Goal: Task Accomplishment & Management: Manage account settings

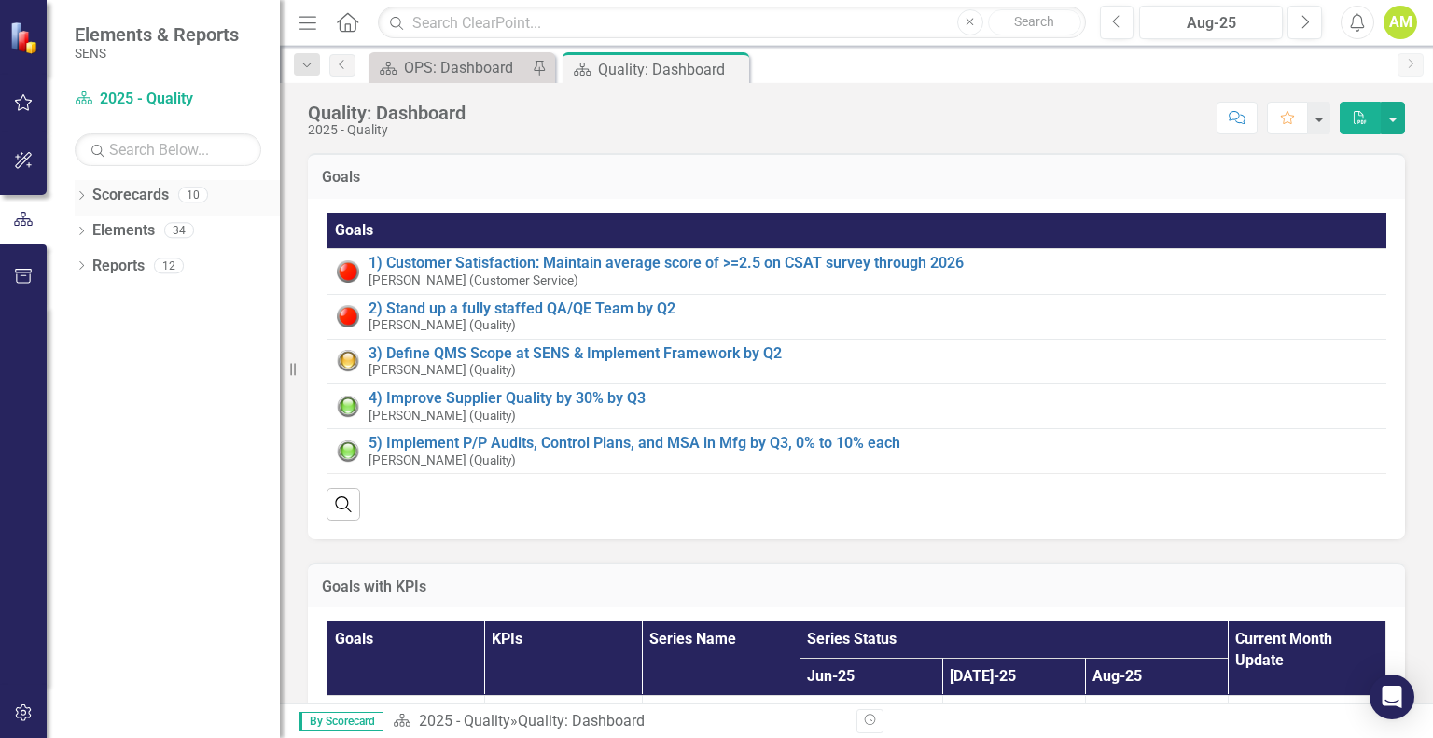
click at [86, 197] on icon "Dropdown" at bounding box center [81, 197] width 13 height 10
click at [93, 230] on icon "Dropdown" at bounding box center [91, 229] width 14 height 11
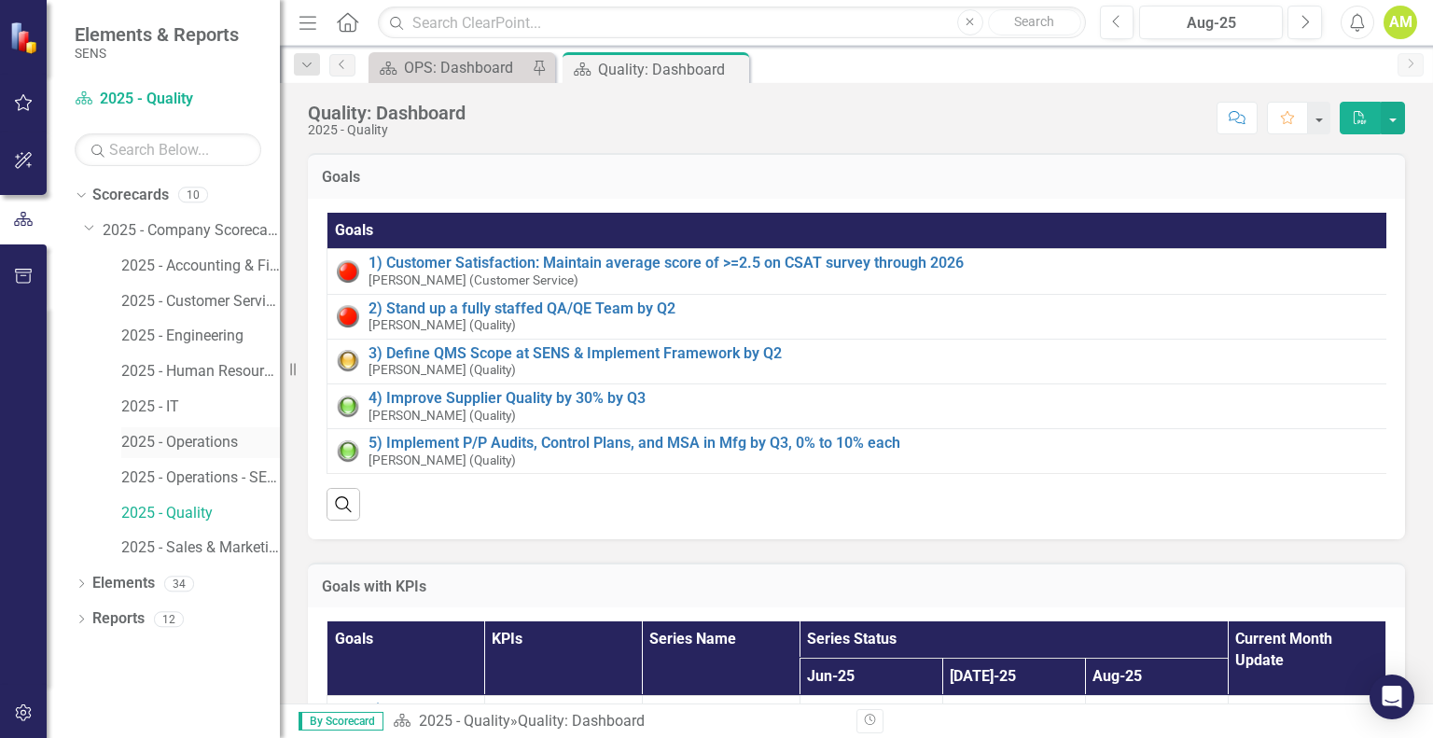
click at [201, 445] on link "2025 - Operations" at bounding box center [200, 442] width 159 height 21
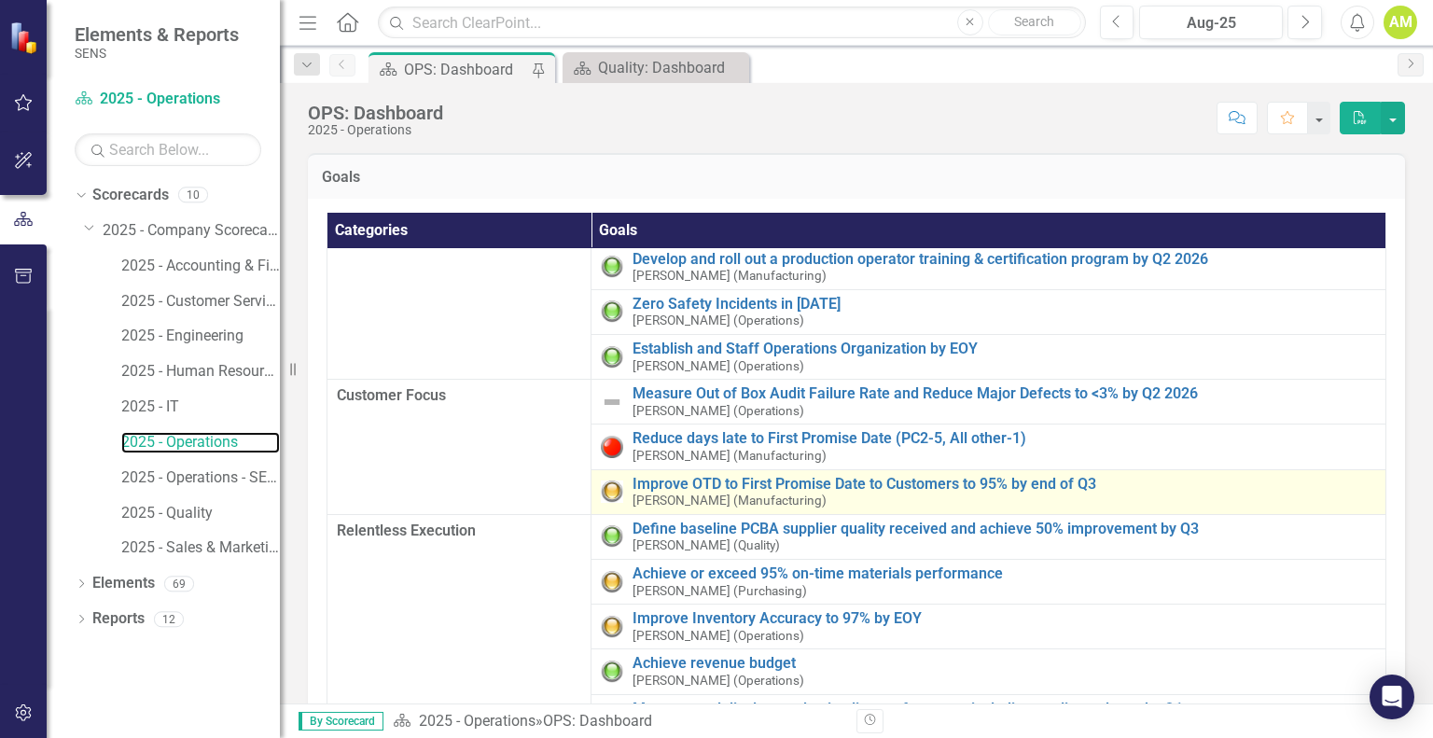
scroll to position [93, 0]
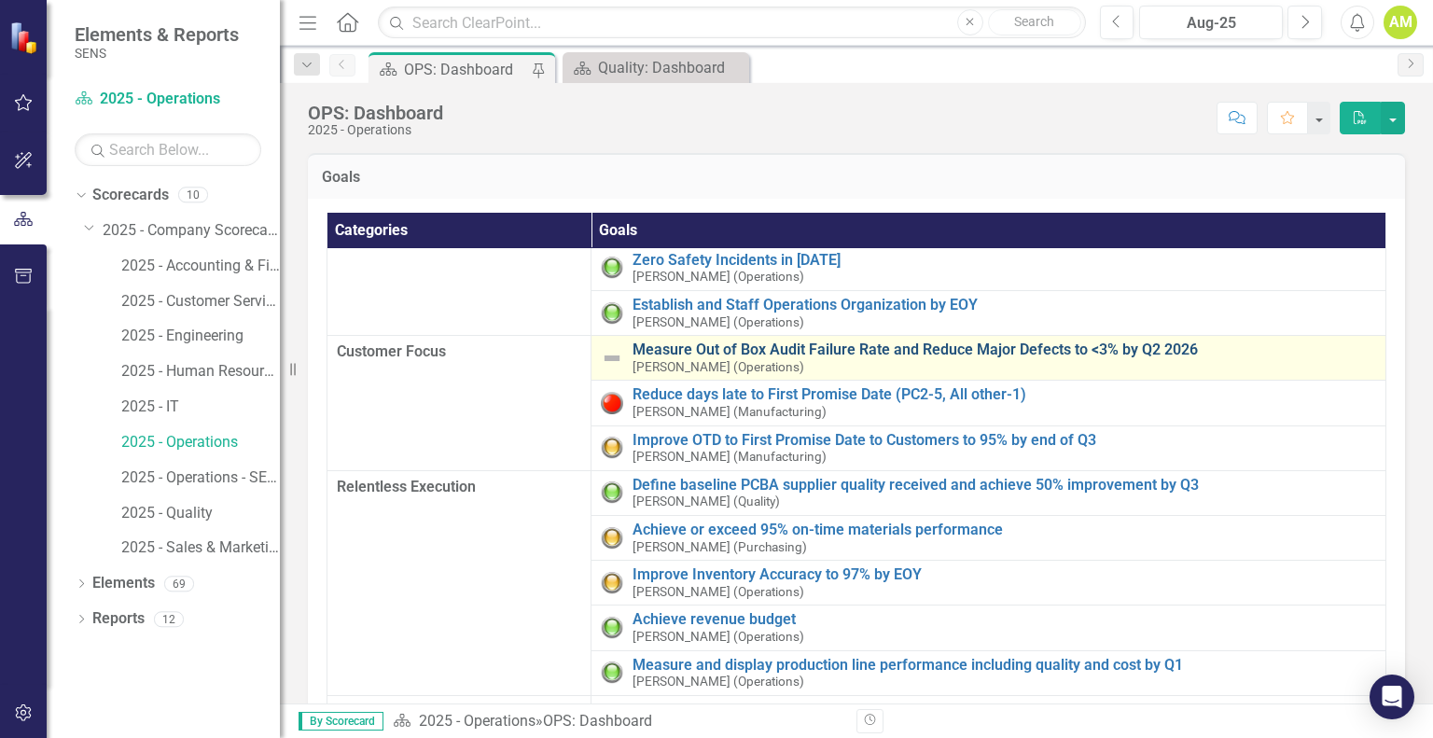
click at [1164, 345] on link "Measure Out of Box Audit Failure Rate and Reduce Major Defects to <3% by Q2 2026" at bounding box center [1003, 349] width 743 height 17
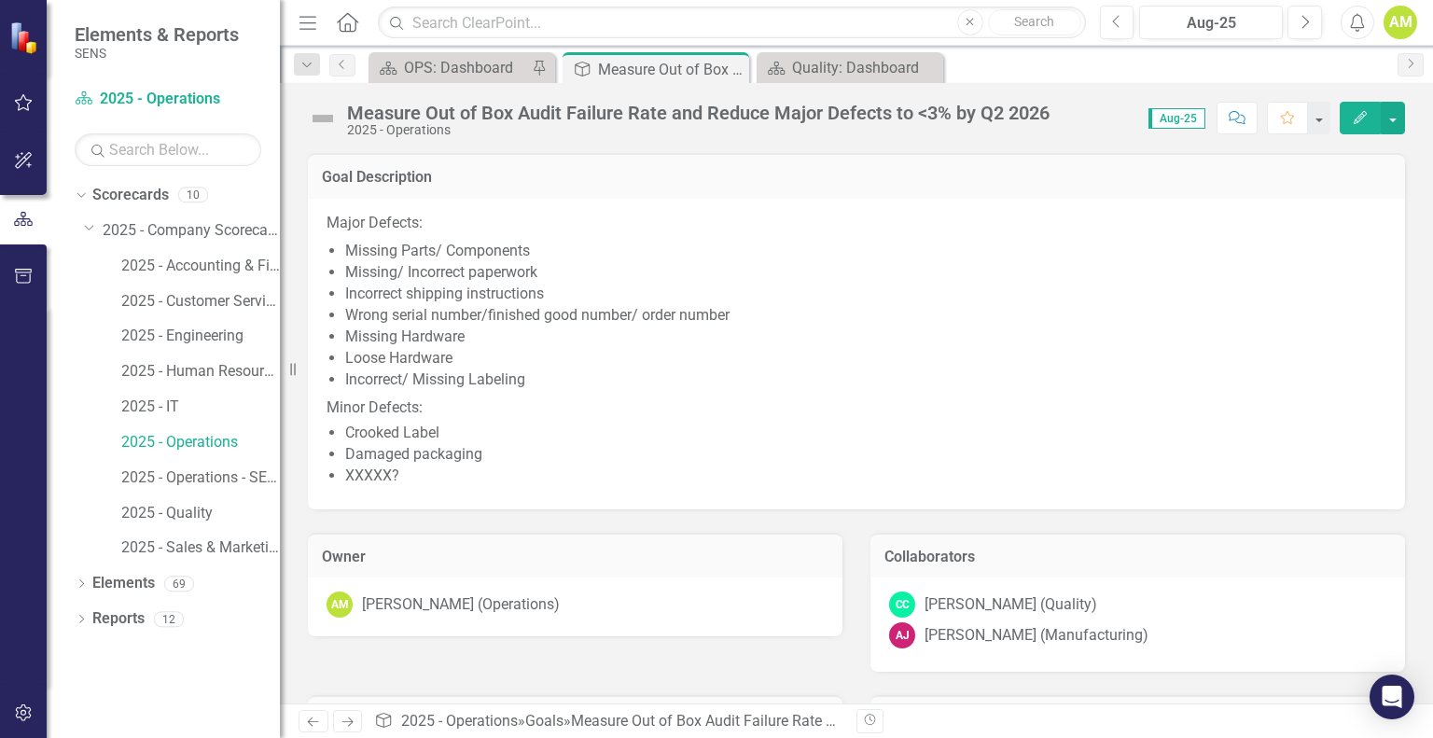
click at [1357, 113] on icon "Edit" at bounding box center [1359, 117] width 17 height 13
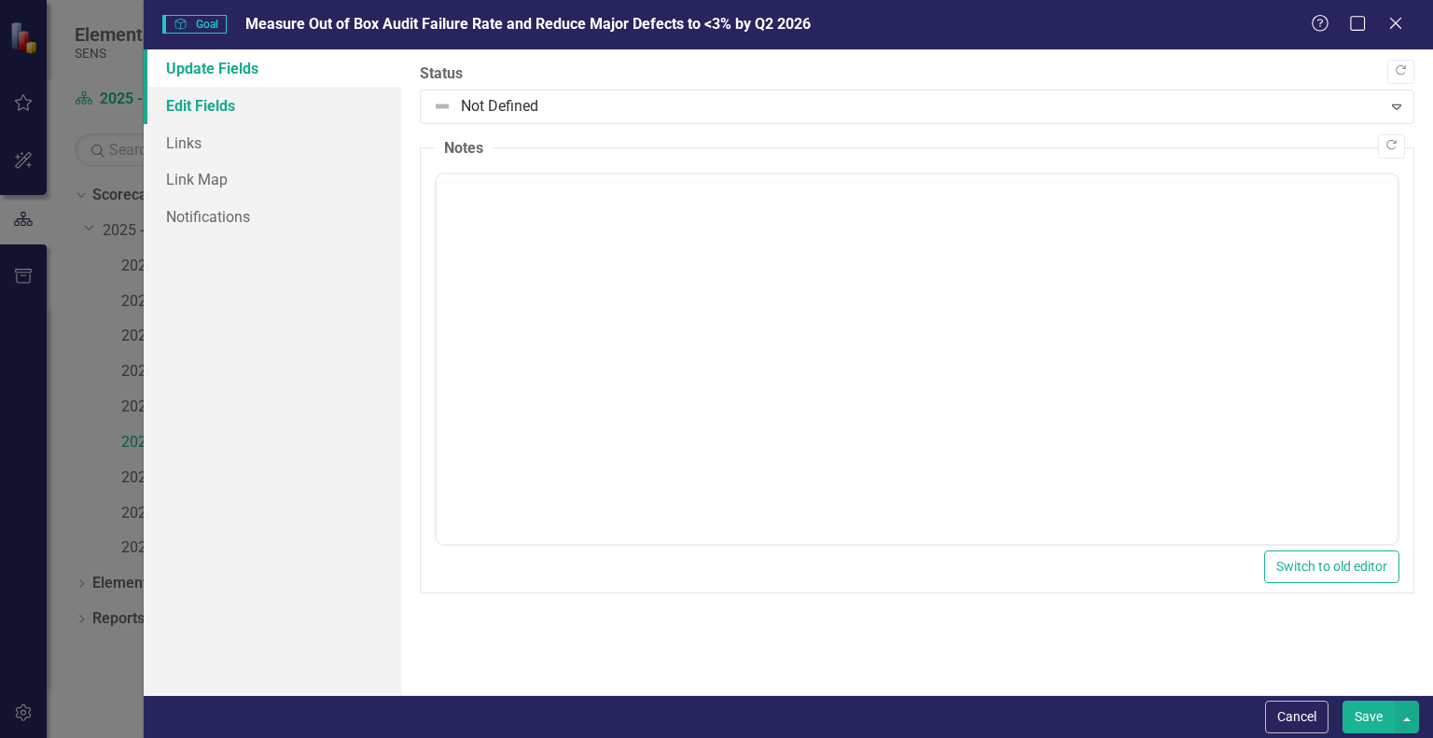
click at [194, 110] on link "Edit Fields" at bounding box center [272, 105] width 257 height 37
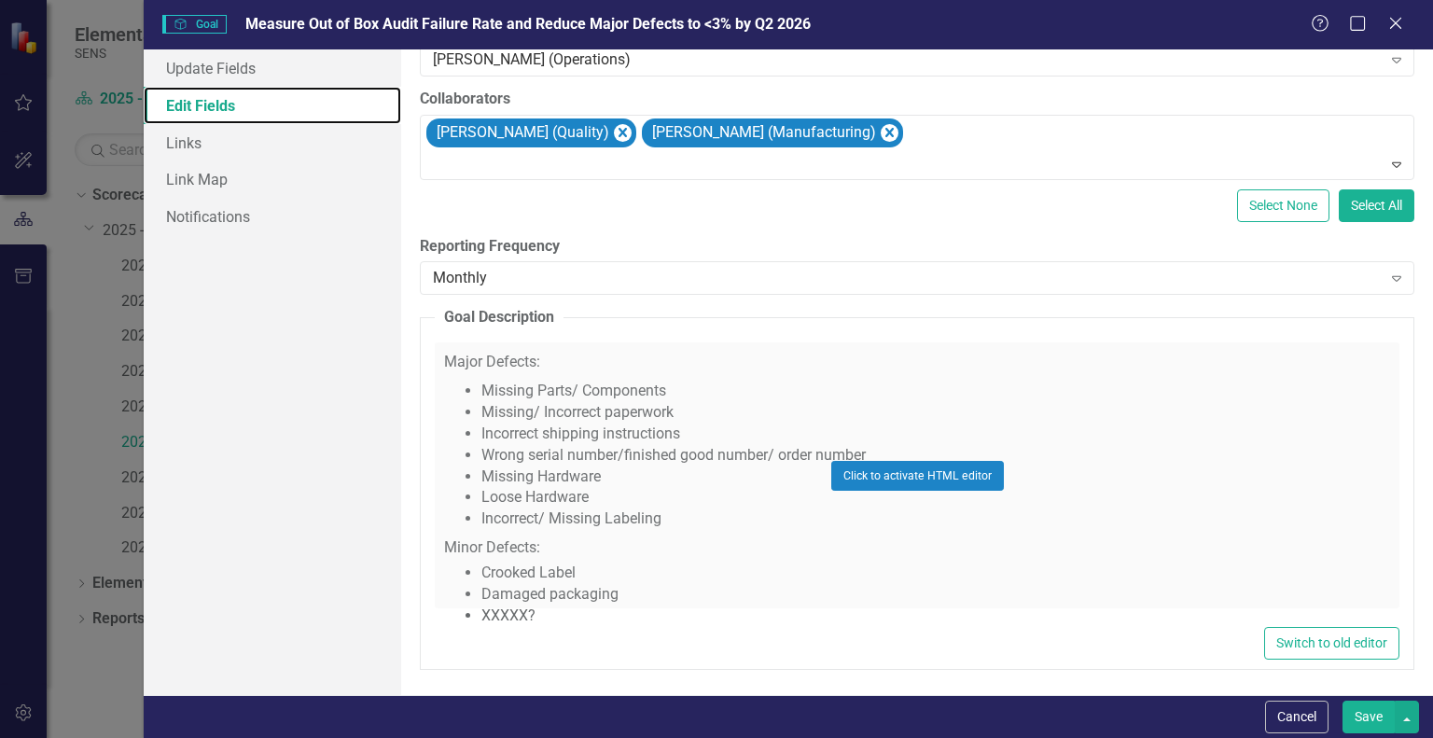
scroll to position [265, 0]
click at [655, 355] on div "Click to activate HTML editor" at bounding box center [917, 475] width 964 height 266
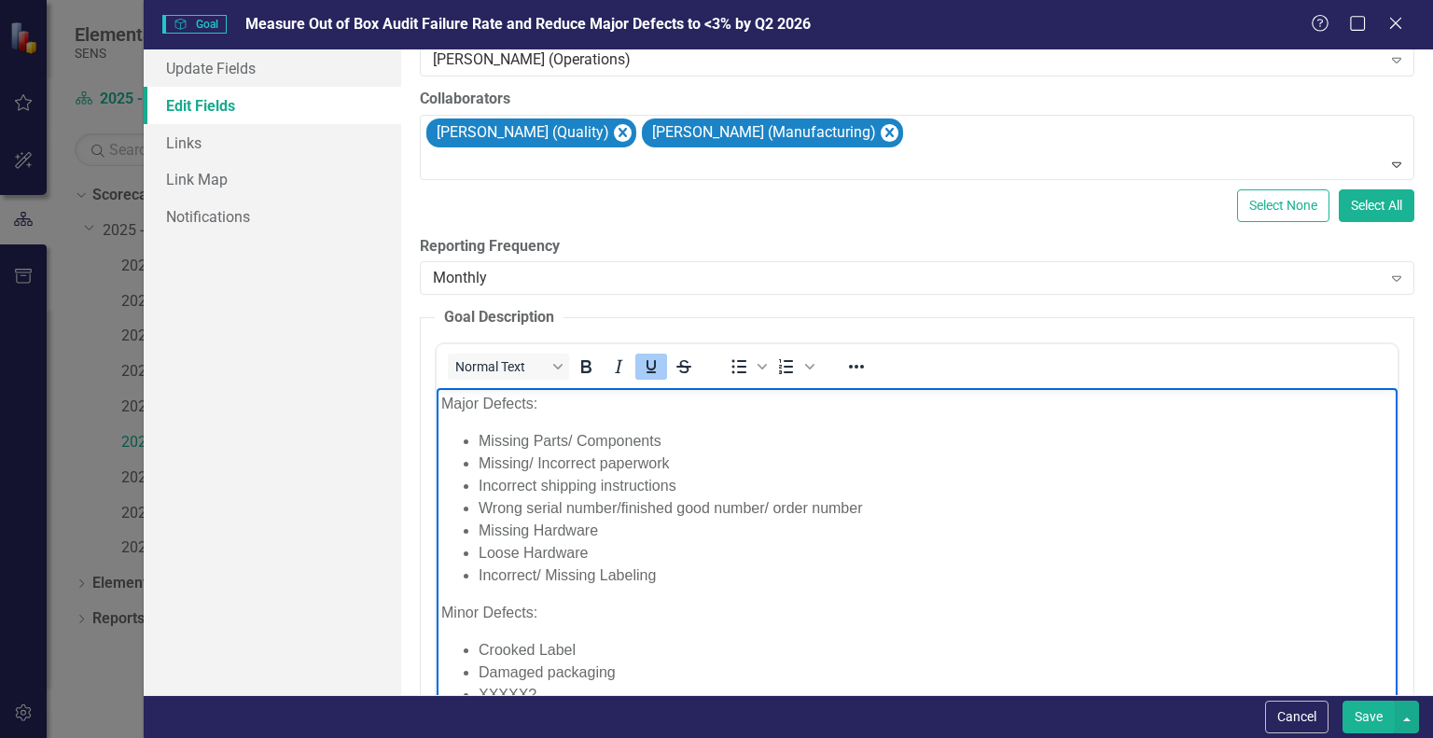
scroll to position [0, 0]
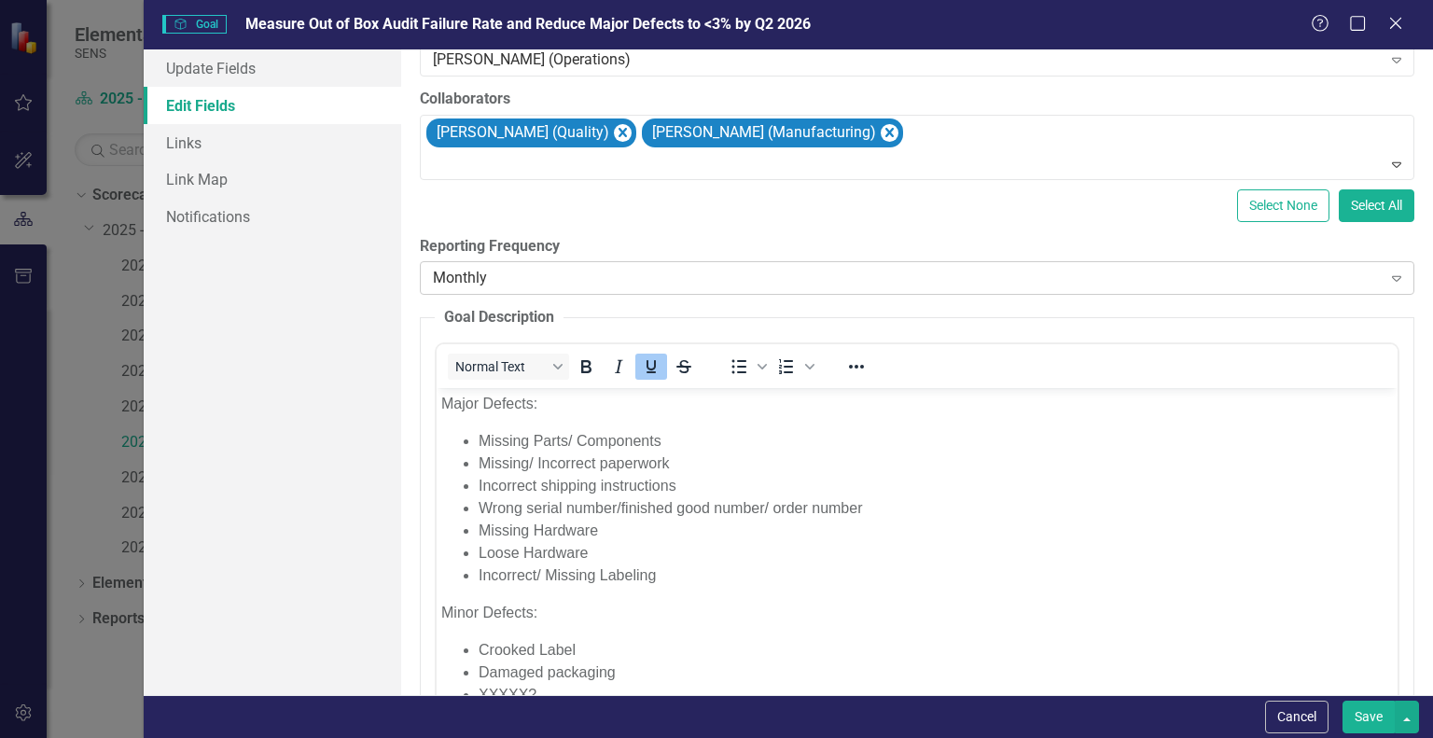
click at [735, 270] on div "Monthly" at bounding box center [907, 278] width 948 height 21
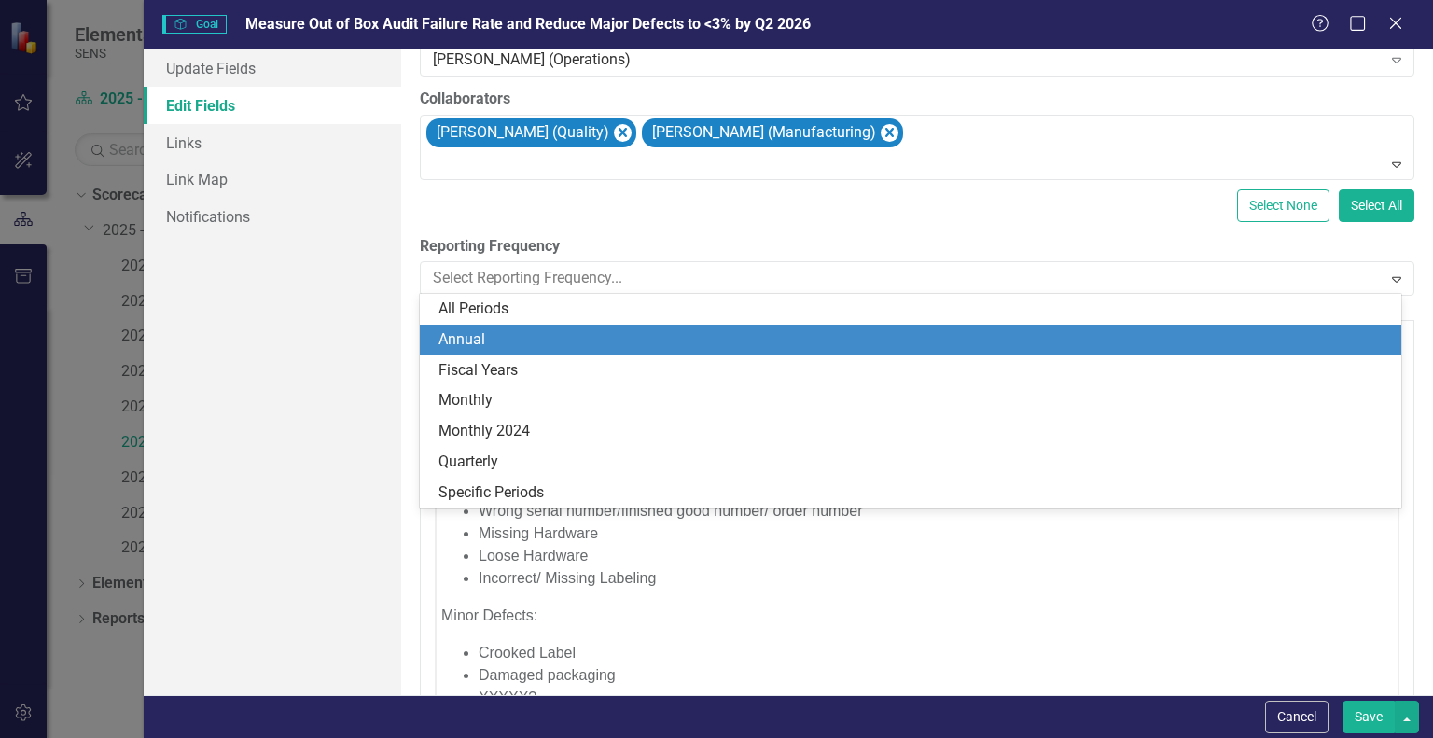
click at [555, 225] on div "ClearPoint Can Do More! How ClearPoint Can Help Close Enterprise plans can auto…" at bounding box center [917, 371] width 1032 height 645
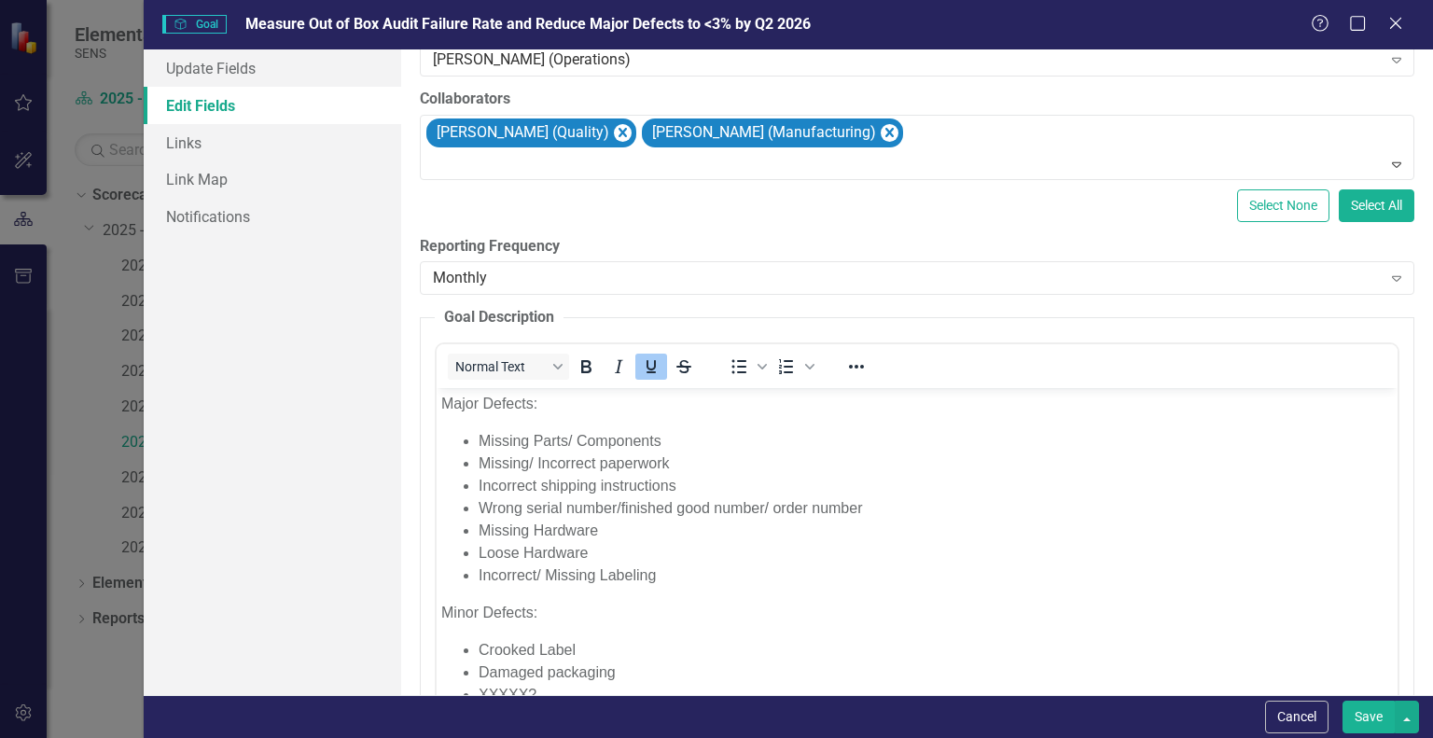
click at [654, 370] on icon "Underline" at bounding box center [650, 366] width 9 height 13
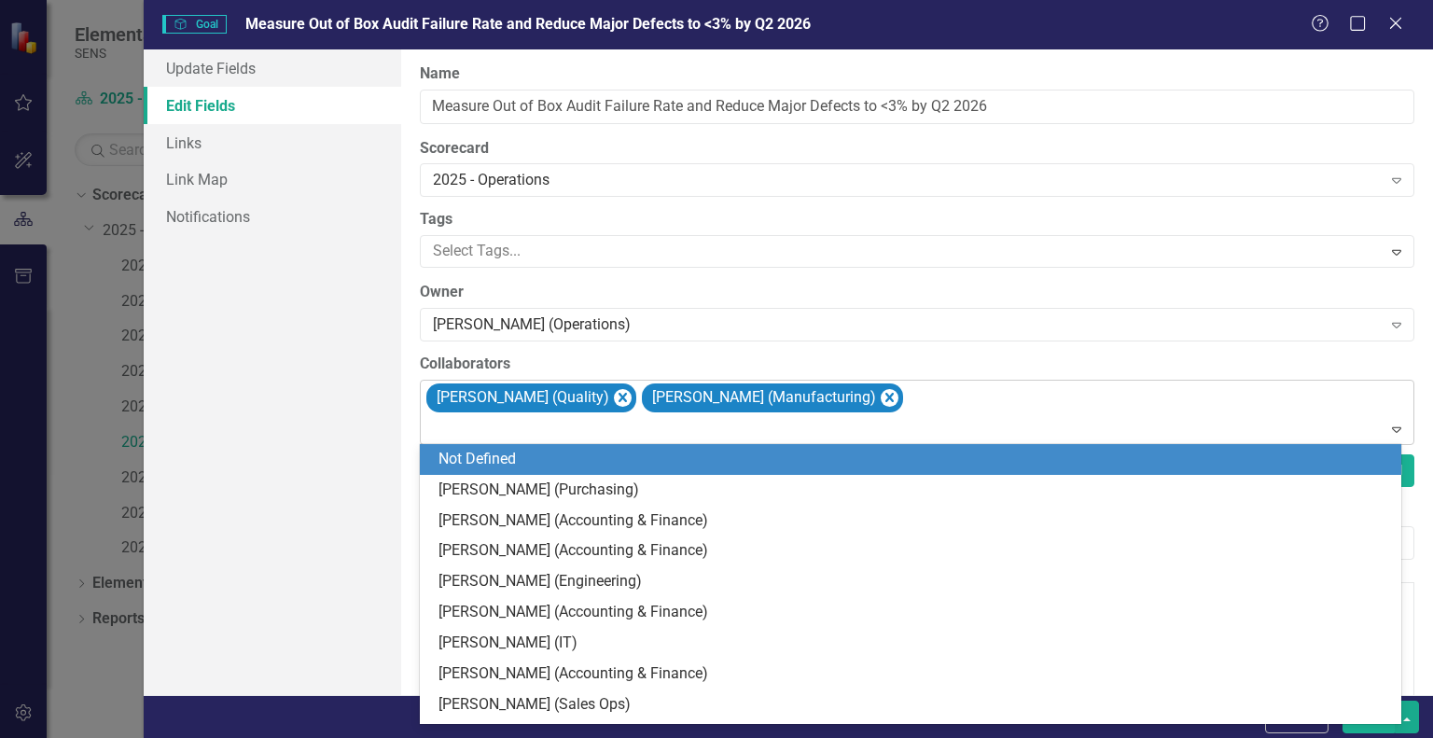
click at [929, 387] on div "[PERSON_NAME] (Quality) [PERSON_NAME] (Manufacturing)" at bounding box center [918, 412] width 990 height 63
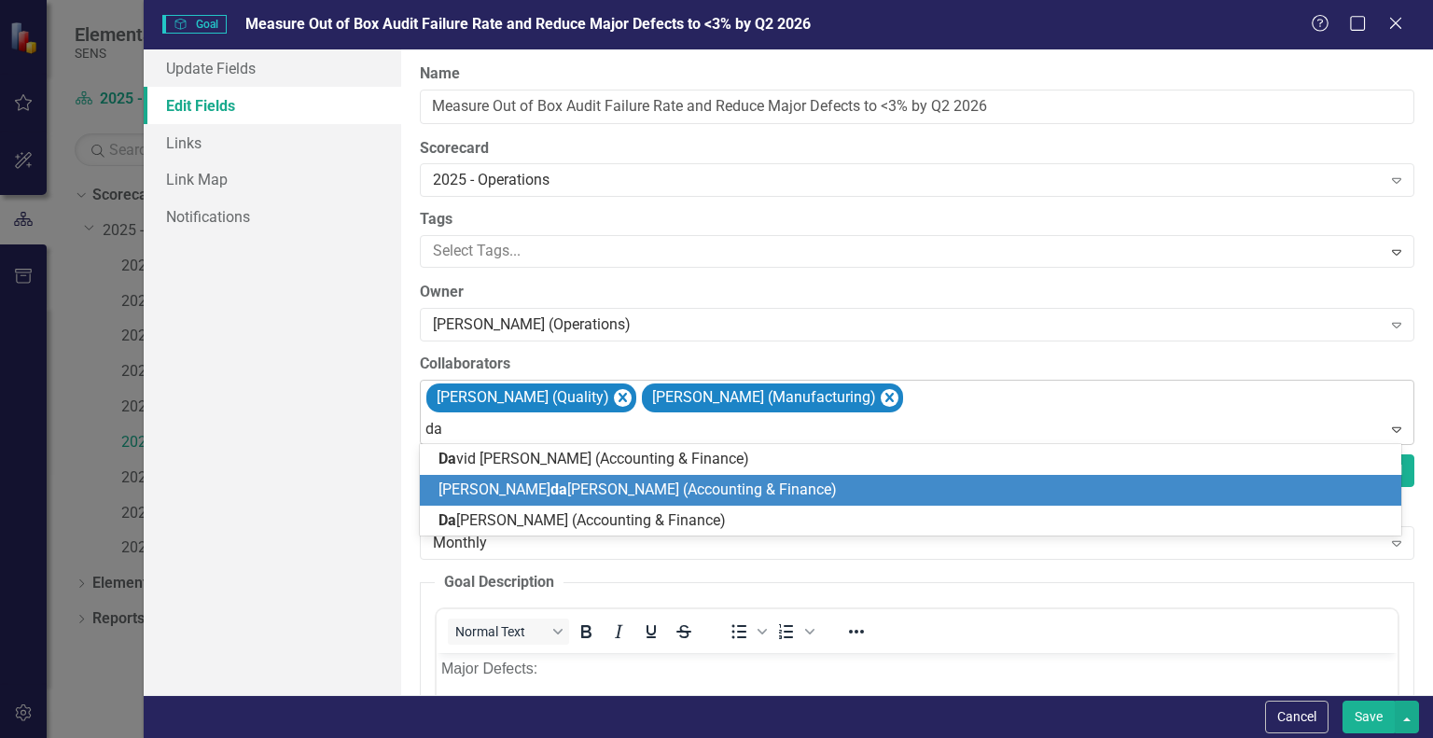
type input "d"
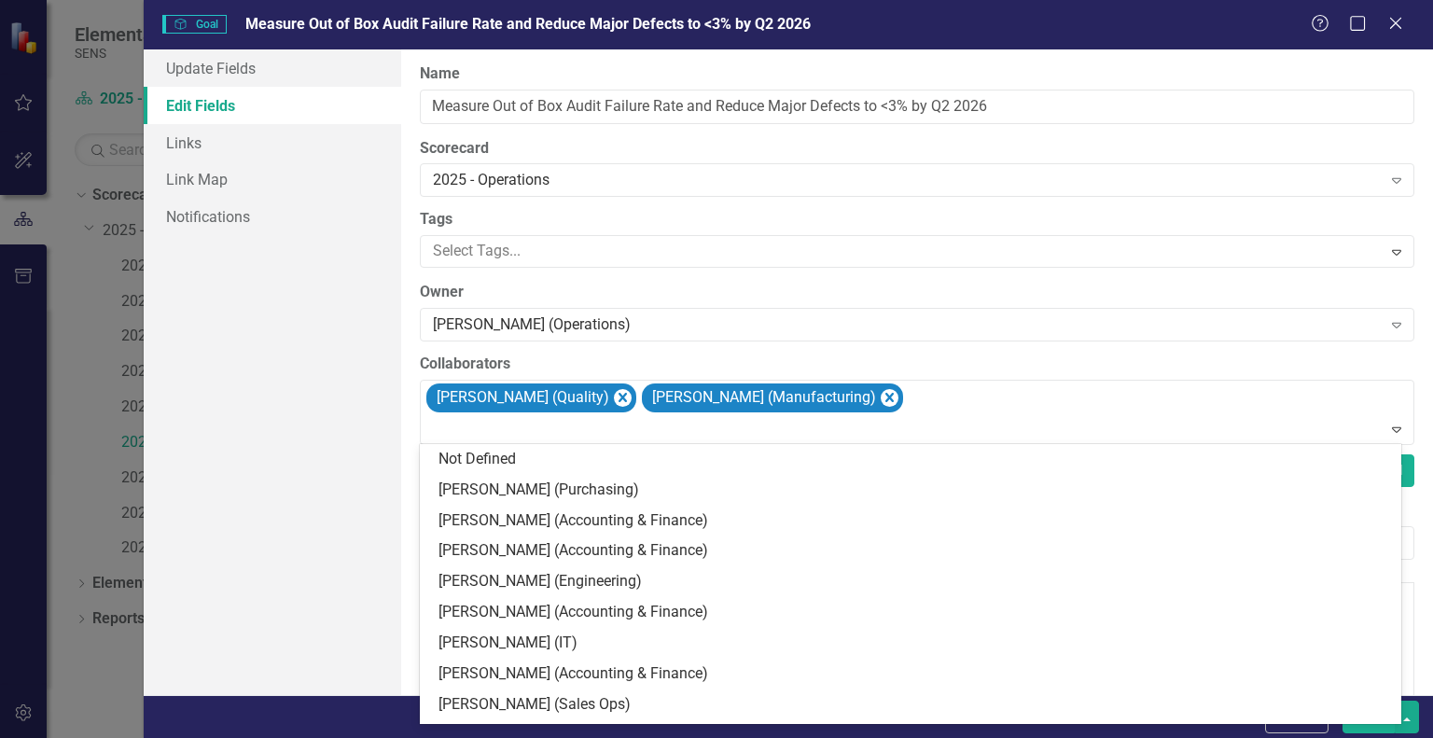
click at [312, 469] on div "Update Fields Edit Fields Links Link Map Notifications" at bounding box center [272, 371] width 257 height 645
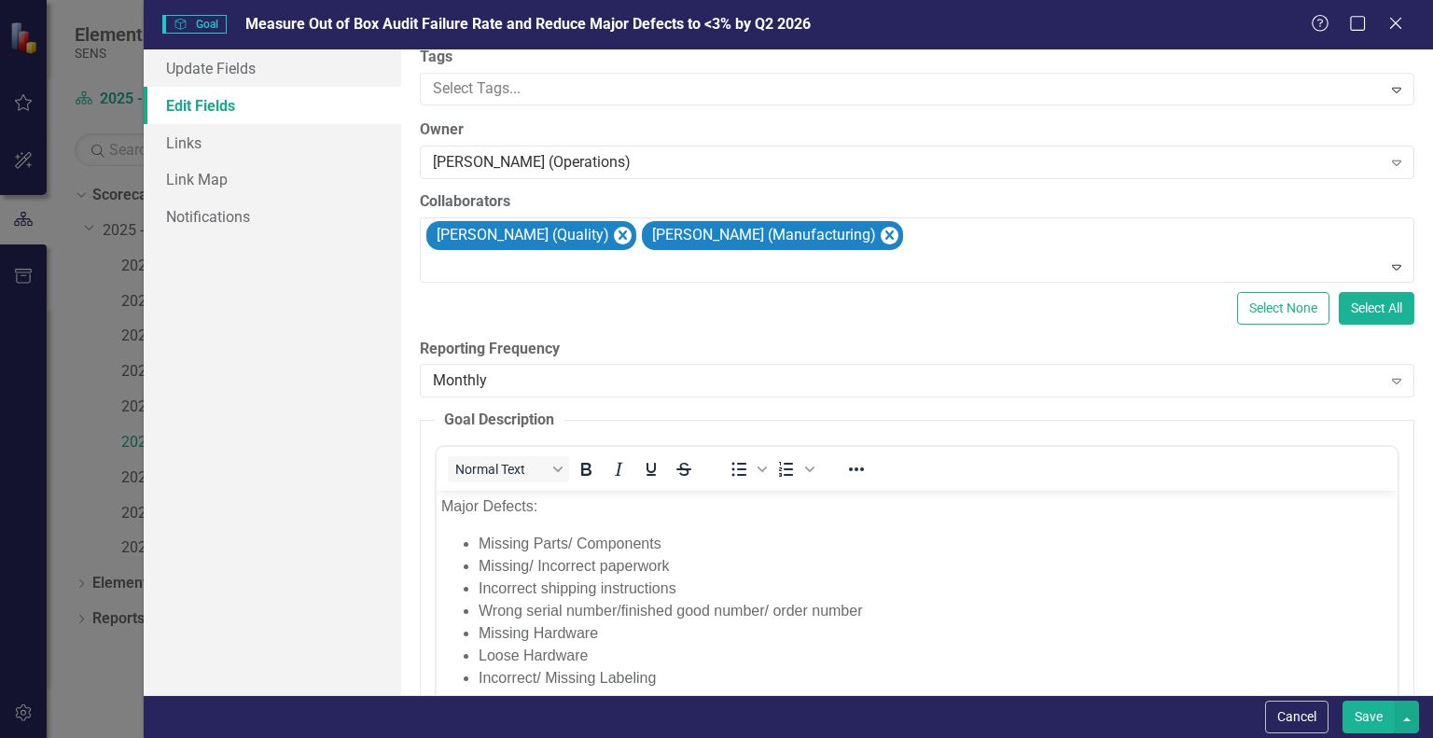
scroll to position [280, 0]
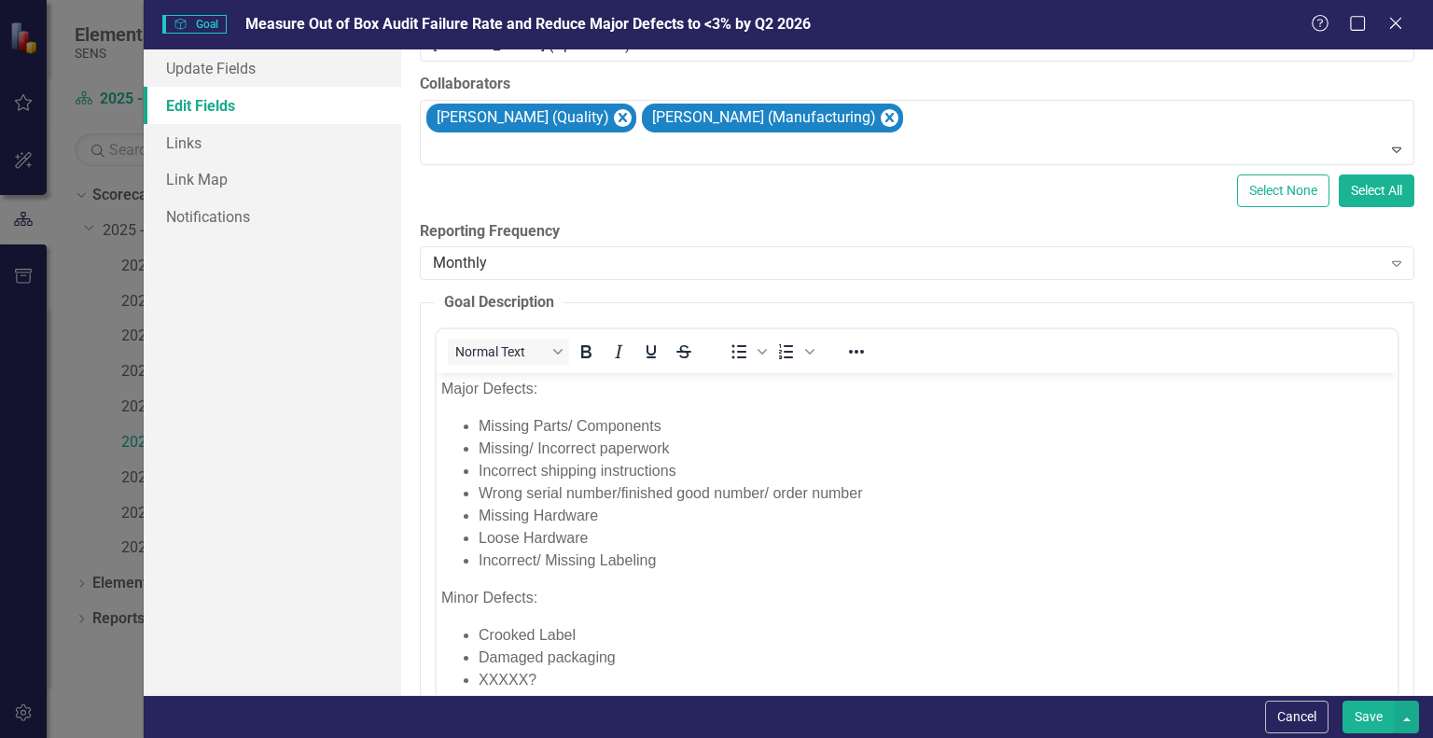
click at [448, 383] on p "﻿ Major Defects:" at bounding box center [916, 389] width 951 height 22
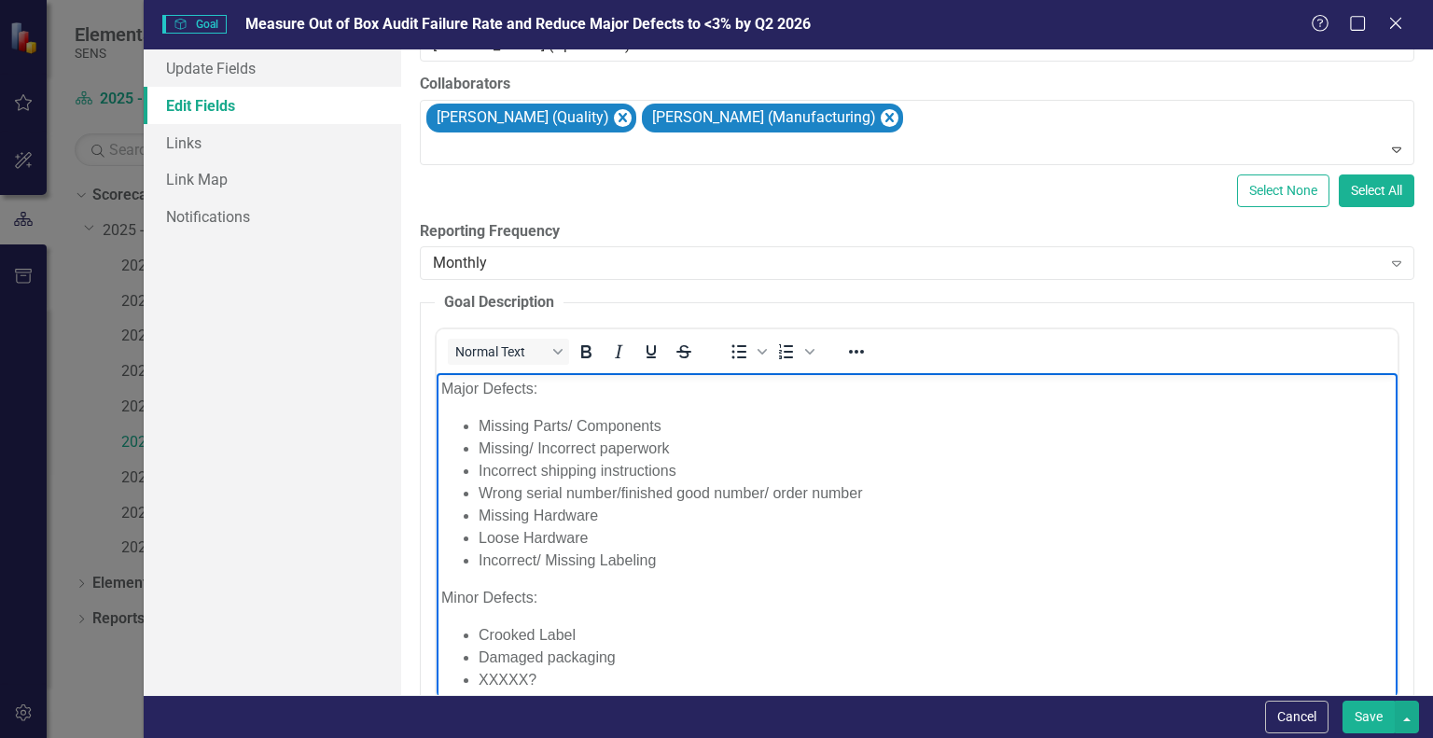
click at [441, 385] on p "Major Defects:" at bounding box center [916, 389] width 951 height 22
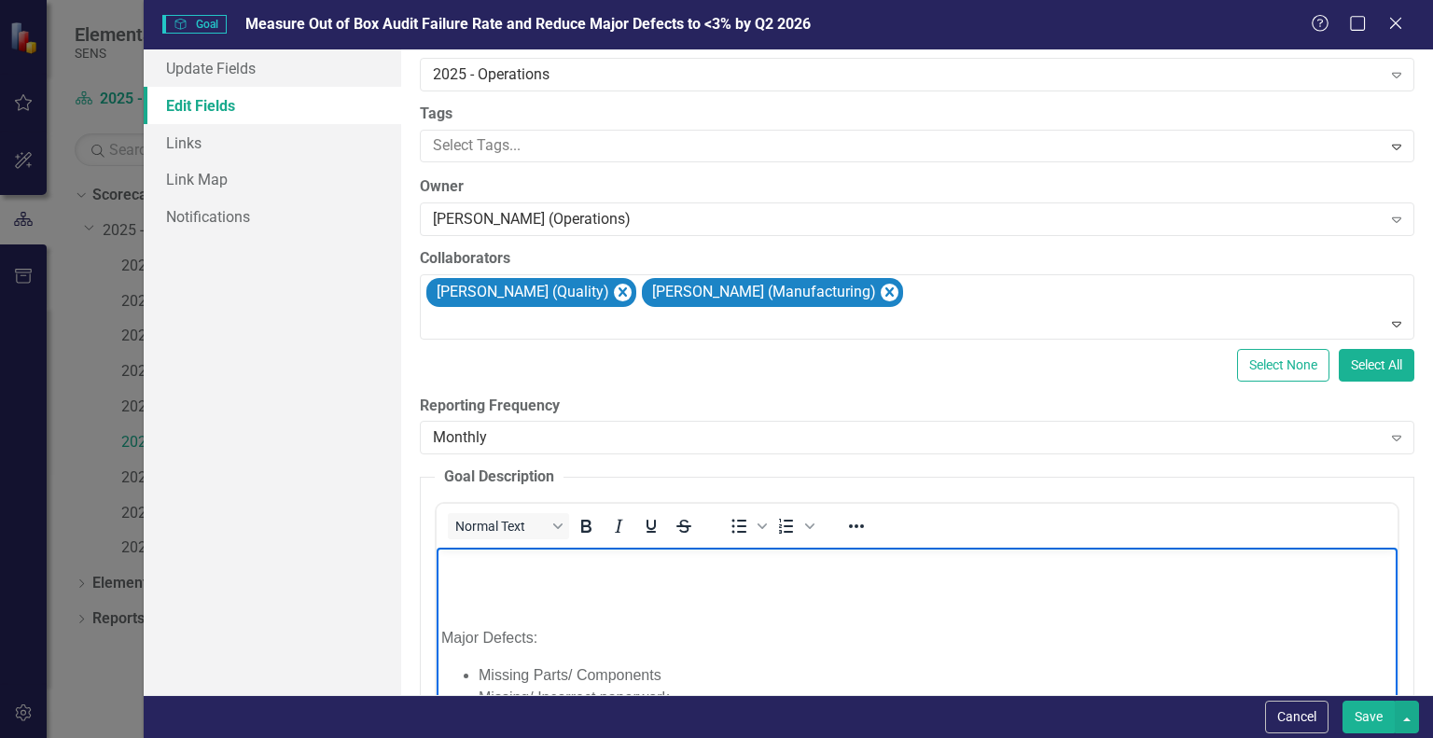
scroll to position [0, 0]
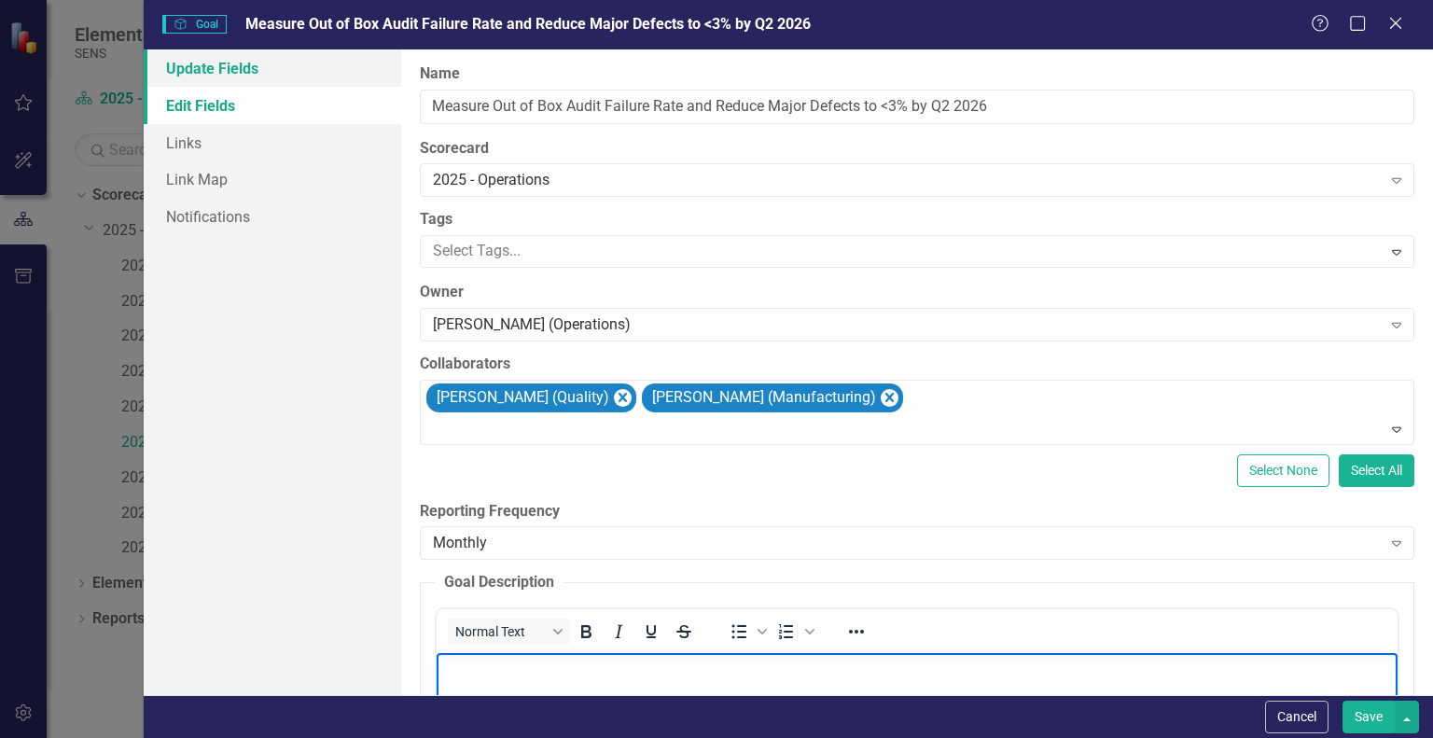
click at [220, 67] on link "Update Fields" at bounding box center [272, 67] width 257 height 37
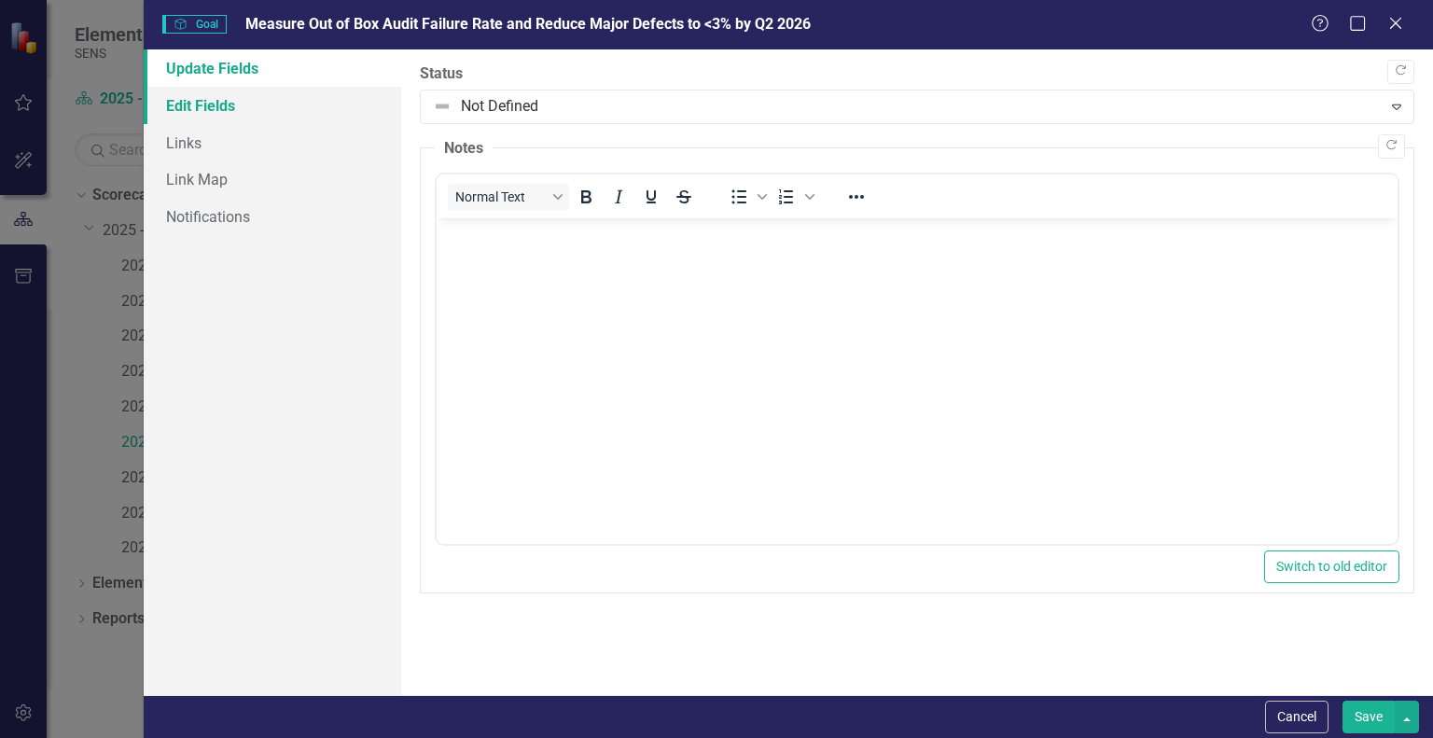
click at [222, 105] on link "Edit Fields" at bounding box center [272, 105] width 257 height 37
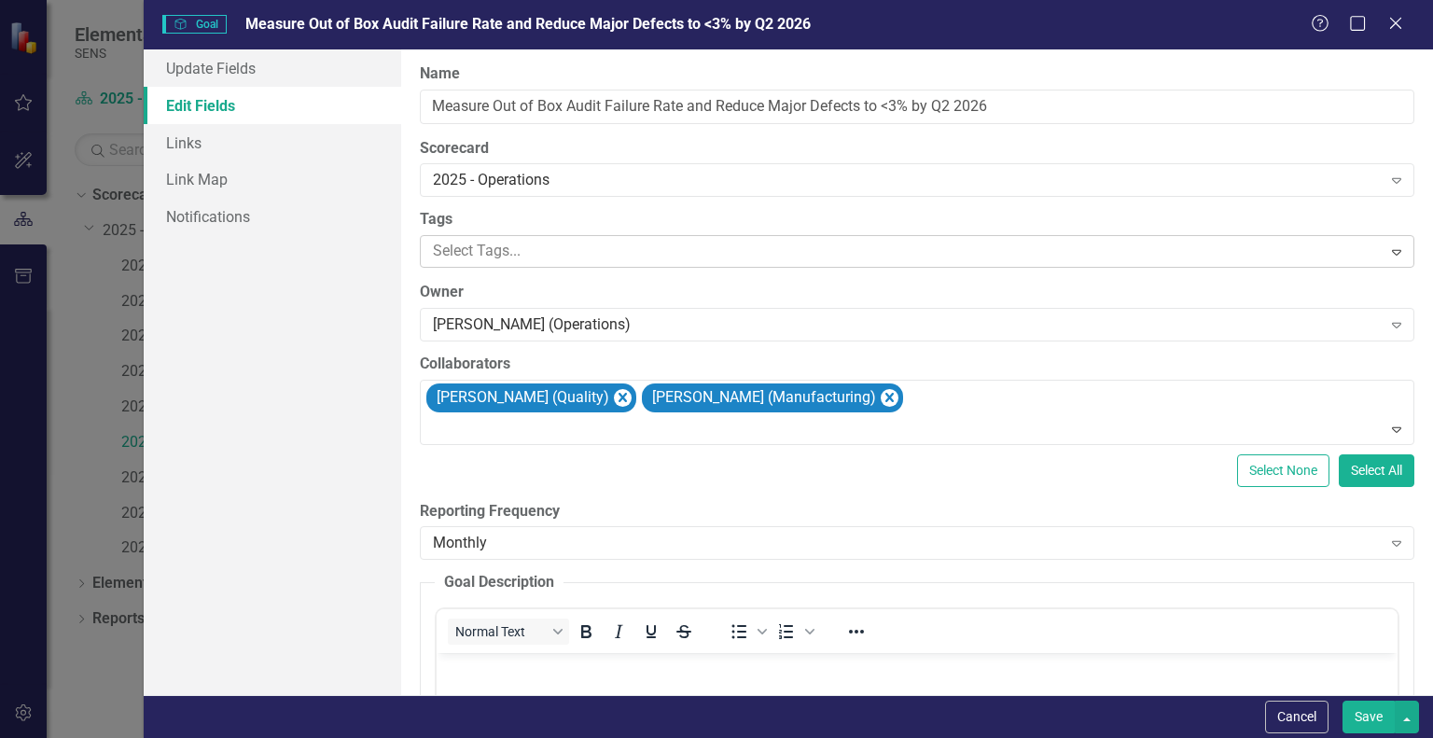
click at [486, 246] on div at bounding box center [902, 251] width 955 height 25
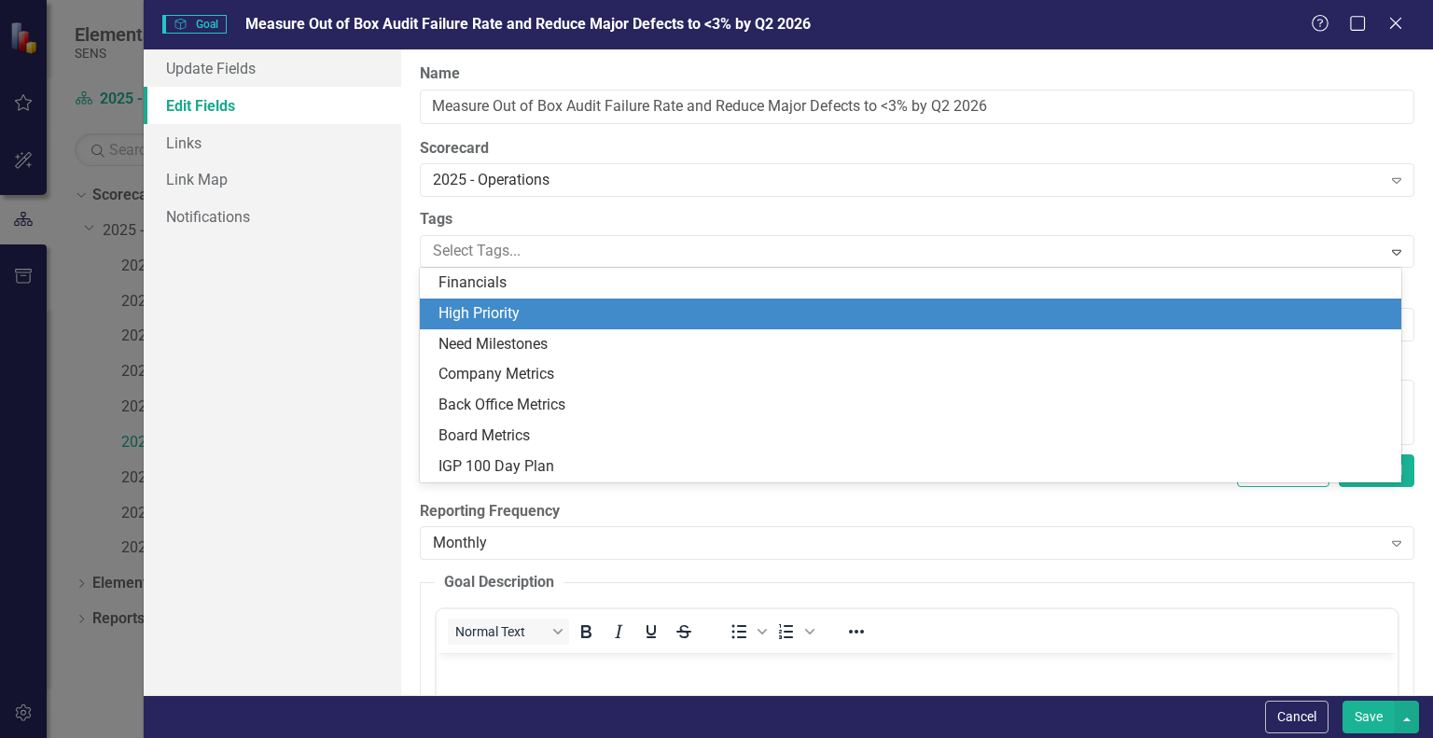
click at [459, 312] on span "High Priority" at bounding box center [478, 313] width 81 height 18
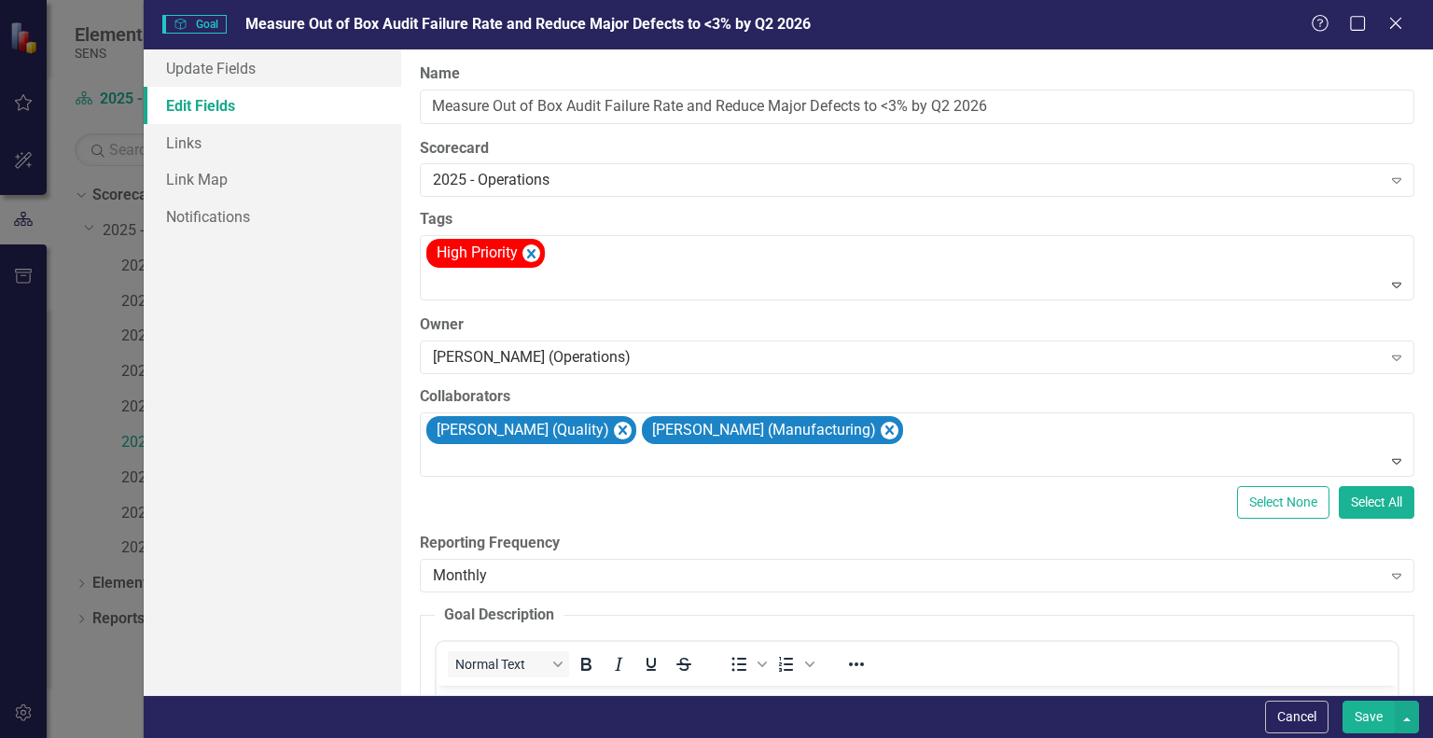
click at [339, 315] on div "Update Fields Edit Fields Links Link Map Notifications" at bounding box center [272, 371] width 257 height 645
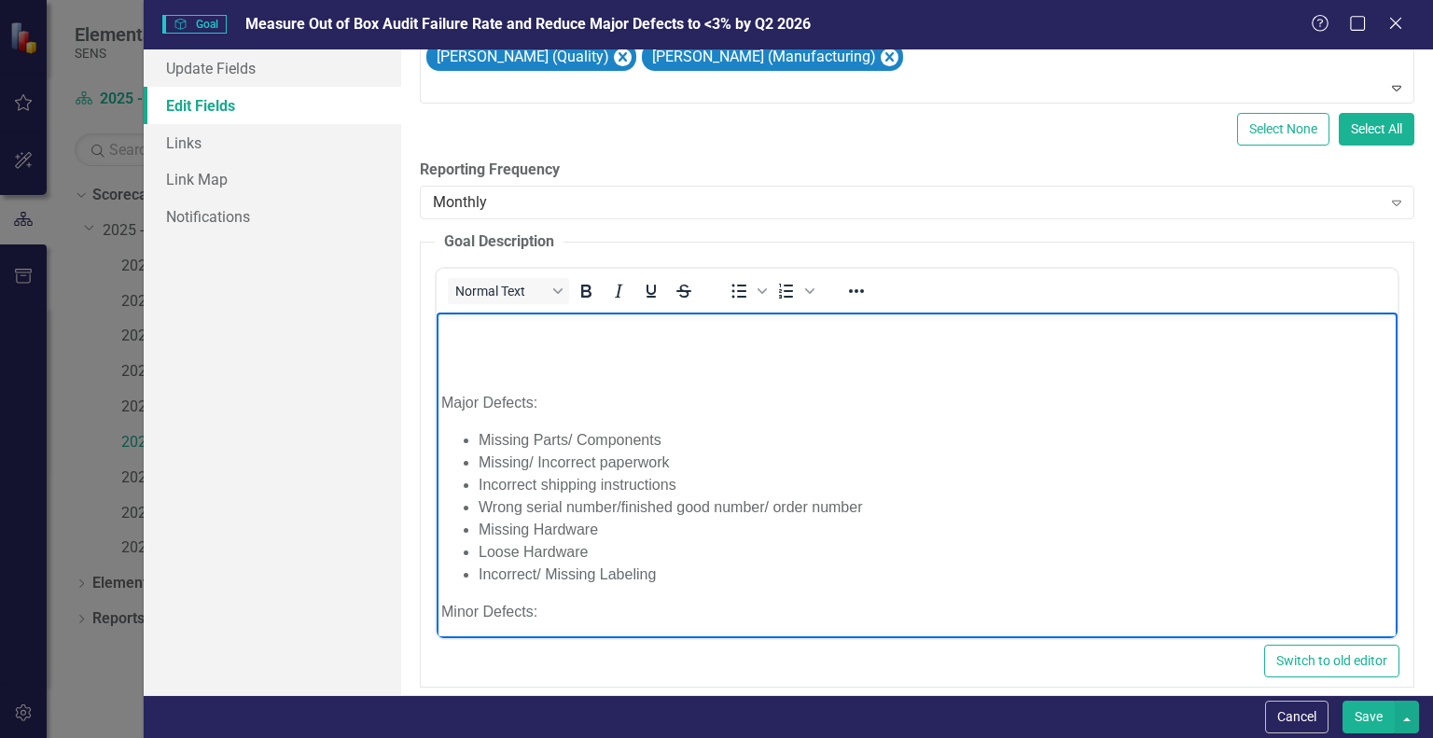
click at [476, 330] on p "Rich Text Area. Press ALT-0 for help." at bounding box center [916, 327] width 951 height 22
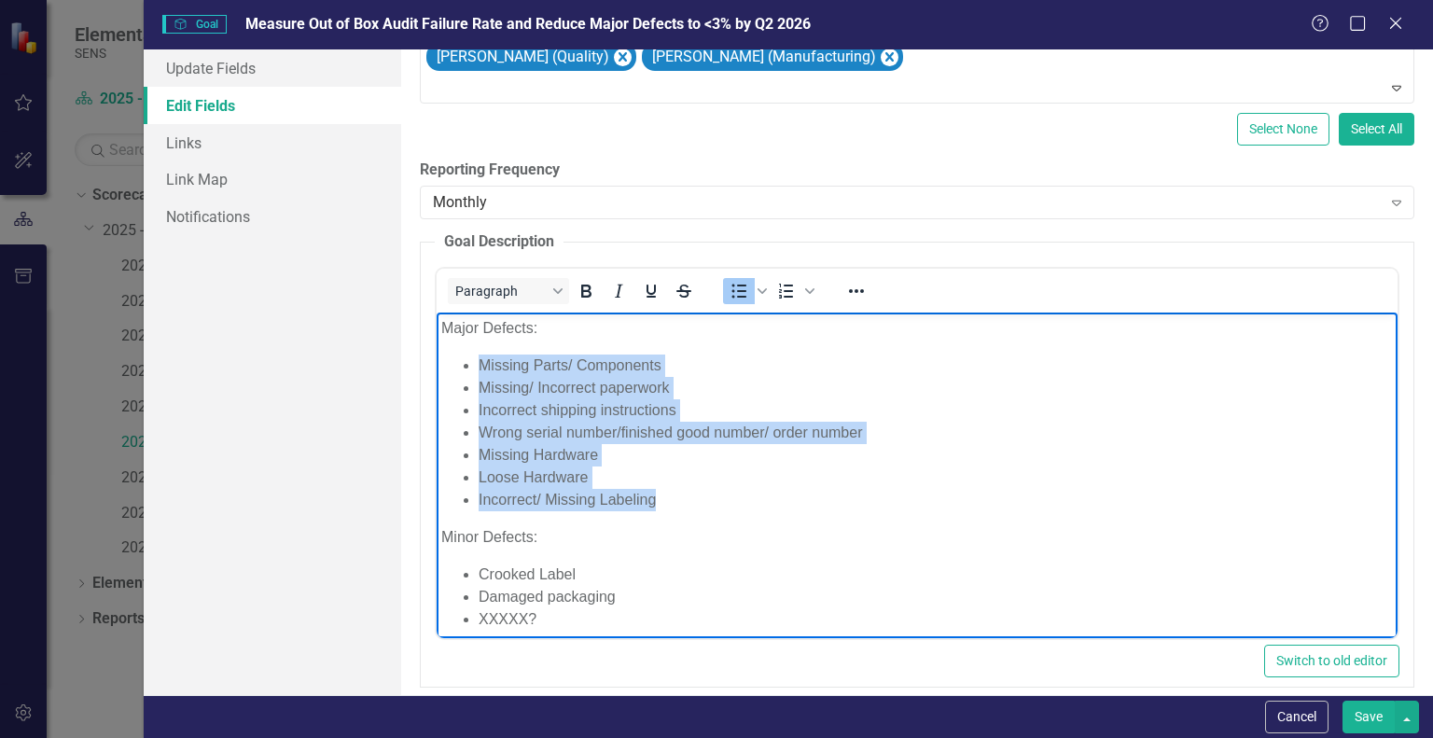
drag, startPoint x: 667, startPoint y: 502, endPoint x: 450, endPoint y: 323, distance: 281.6
click at [471, 339] on body "Major Defects: Missing Parts/ Components Missing/ Incorrect paperwork Incorrect…" at bounding box center [916, 481] width 961 height 338
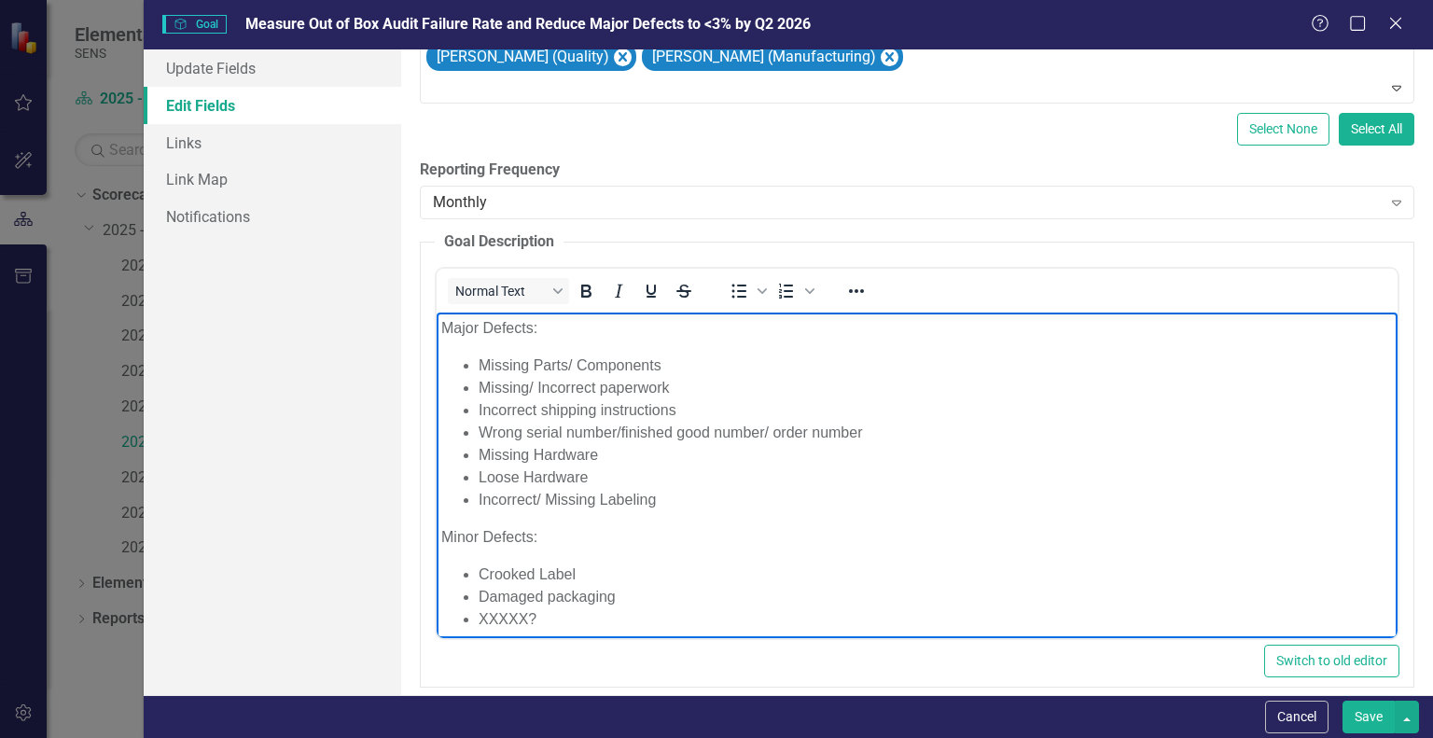
click at [448, 324] on p "Major Defects:" at bounding box center [916, 327] width 951 height 22
drag, startPoint x: 480, startPoint y: 361, endPoint x: 661, endPoint y: 364, distance: 181.0
click at [661, 364] on li "Missing Parts/ Components" at bounding box center [935, 364] width 914 height 22
drag, startPoint x: 479, startPoint y: 390, endPoint x: 677, endPoint y: 388, distance: 197.7
click at [677, 388] on li "Missing/ Incorrect paperwork" at bounding box center [935, 387] width 914 height 22
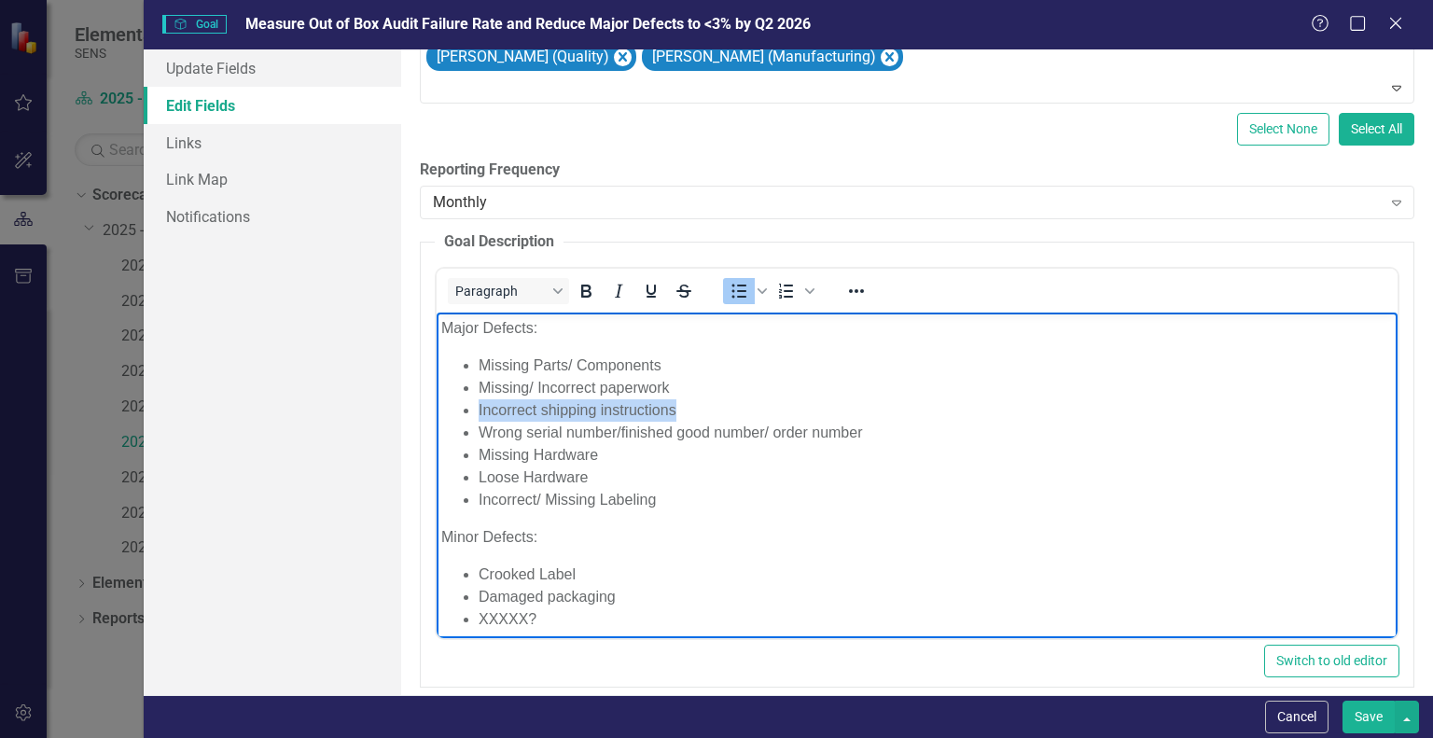
drag, startPoint x: 479, startPoint y: 407, endPoint x: 697, endPoint y: 410, distance: 217.3
click at [697, 410] on li "Incorrect shipping instructions" at bounding box center [935, 409] width 914 height 22
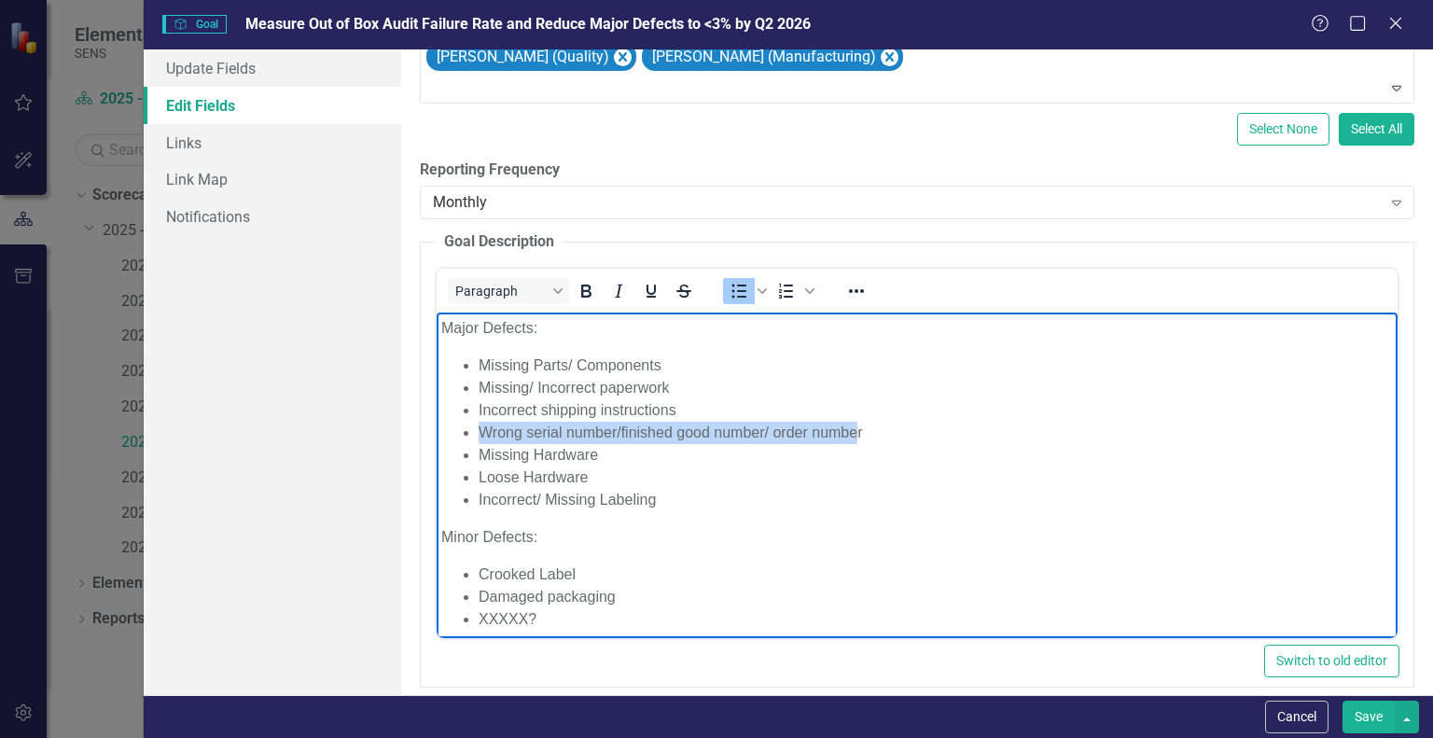
drag, startPoint x: 483, startPoint y: 432, endPoint x: 855, endPoint y: 432, distance: 372.1
click at [855, 432] on li "Wrong serial number/finished good number/ order number" at bounding box center [935, 432] width 914 height 22
drag, startPoint x: 478, startPoint y: 452, endPoint x: 591, endPoint y: 451, distance: 112.9
click at [591, 451] on li "Missing Hardware" at bounding box center [935, 454] width 914 height 22
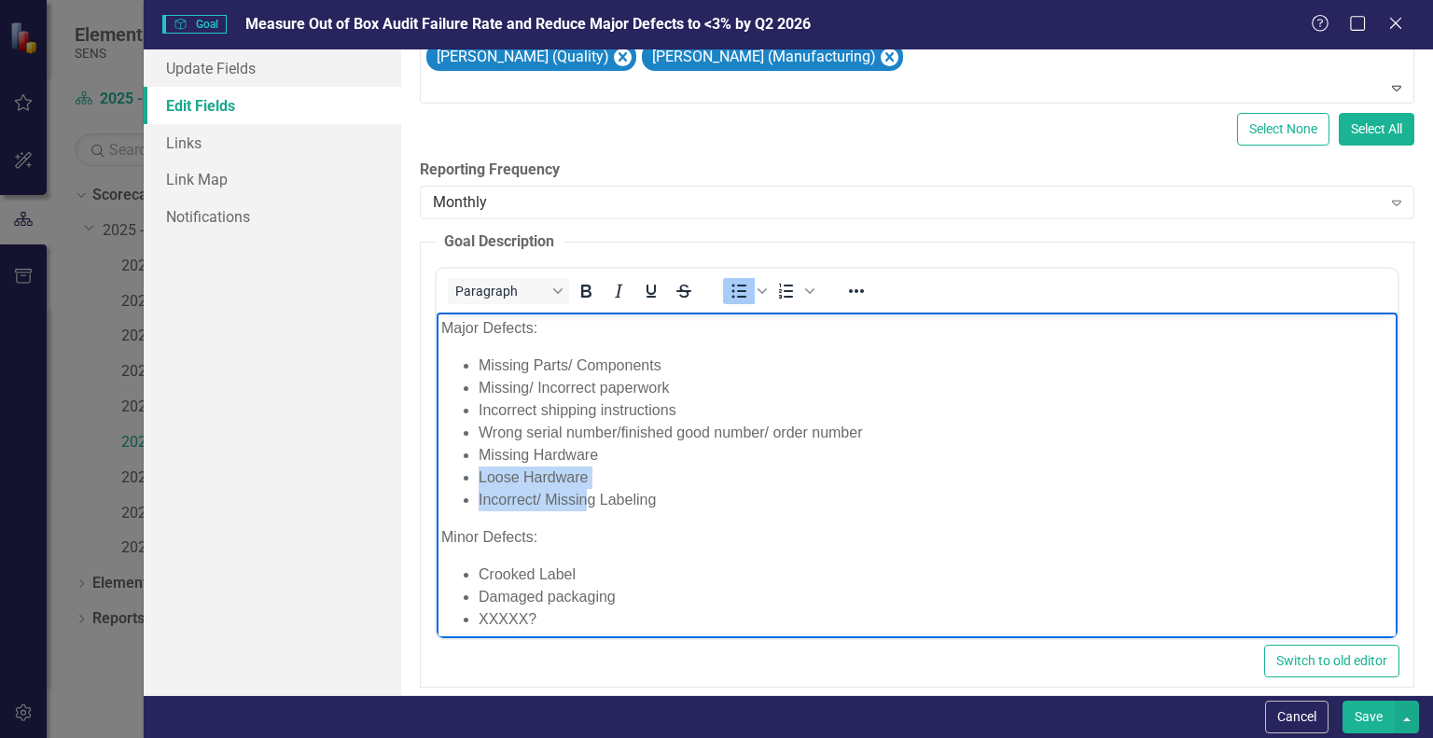
drag, startPoint x: 479, startPoint y: 477, endPoint x: 585, endPoint y: 489, distance: 106.1
click at [585, 489] on ul "Missing Parts/ Components Missing/ Incorrect paperwork Incorrect shipping instr…" at bounding box center [916, 431] width 951 height 157
click at [496, 499] on li "Incorrect/ Missing Labeling" at bounding box center [935, 499] width 914 height 22
click at [541, 506] on li "Incorrect/ Missing Labeling" at bounding box center [935, 499] width 914 height 22
drag, startPoint x: 672, startPoint y: 502, endPoint x: 478, endPoint y: 500, distance: 193.1
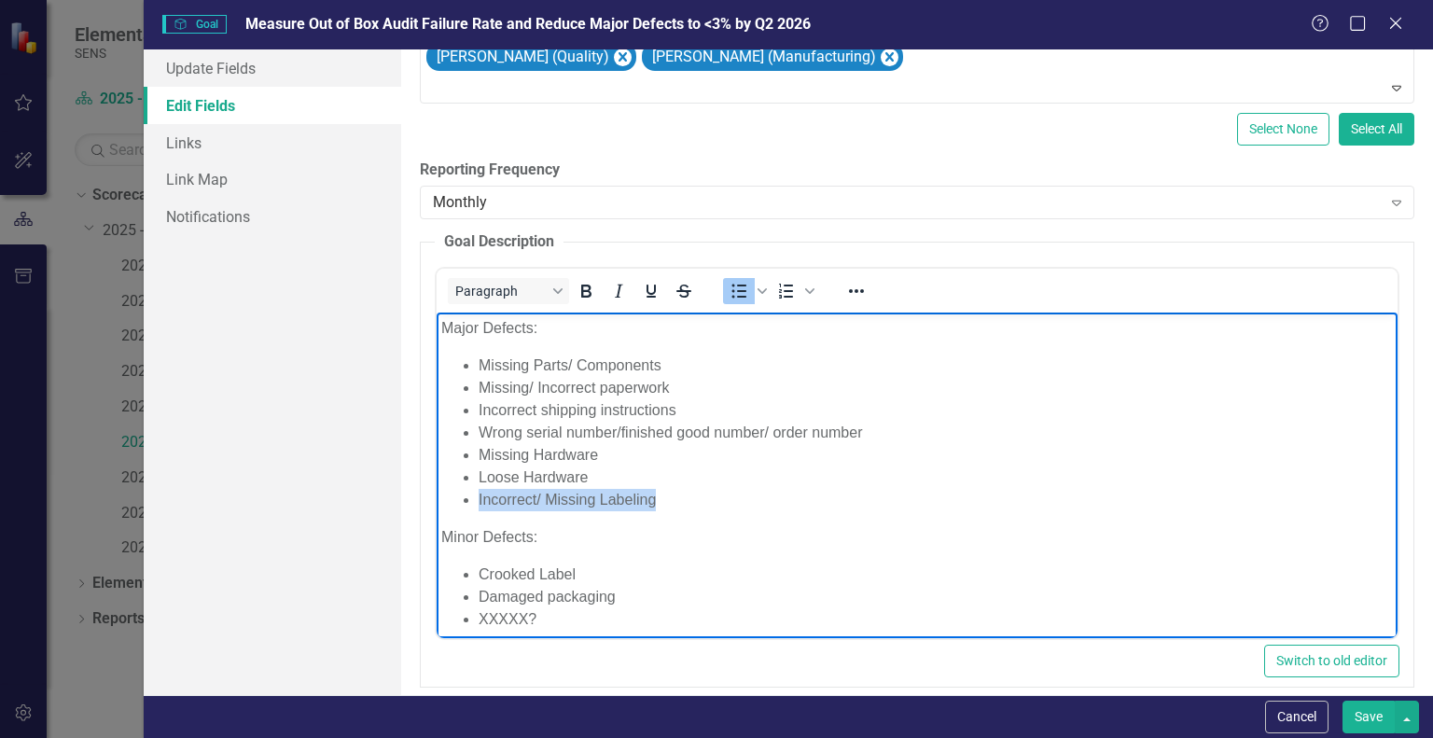
click at [478, 500] on li "Incorrect/ Missing Labeling" at bounding box center [935, 499] width 914 height 22
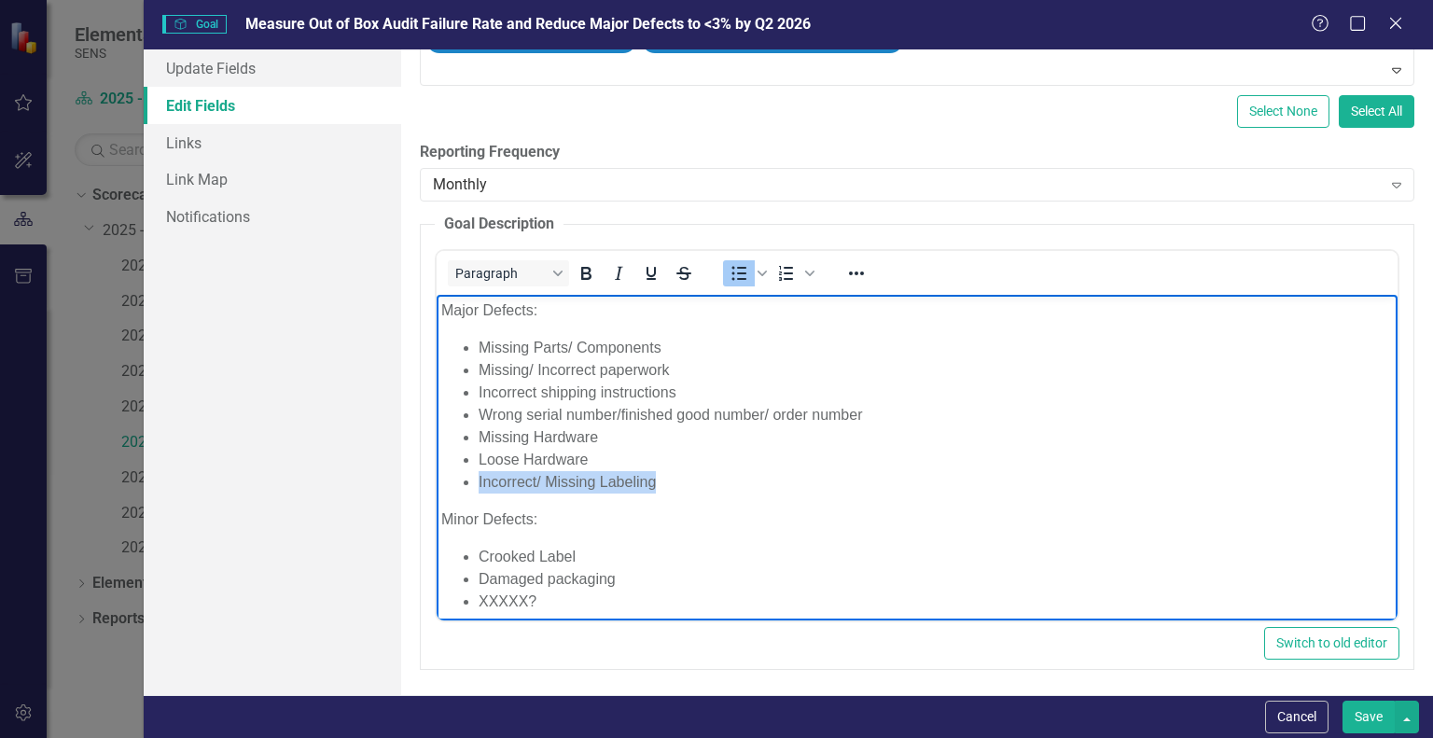
click at [594, 487] on li "Incorrect/ Missing Labeling" at bounding box center [935, 481] width 914 height 22
click at [660, 481] on li "Incorrect/ Missing Labeling" at bounding box center [935, 481] width 914 height 22
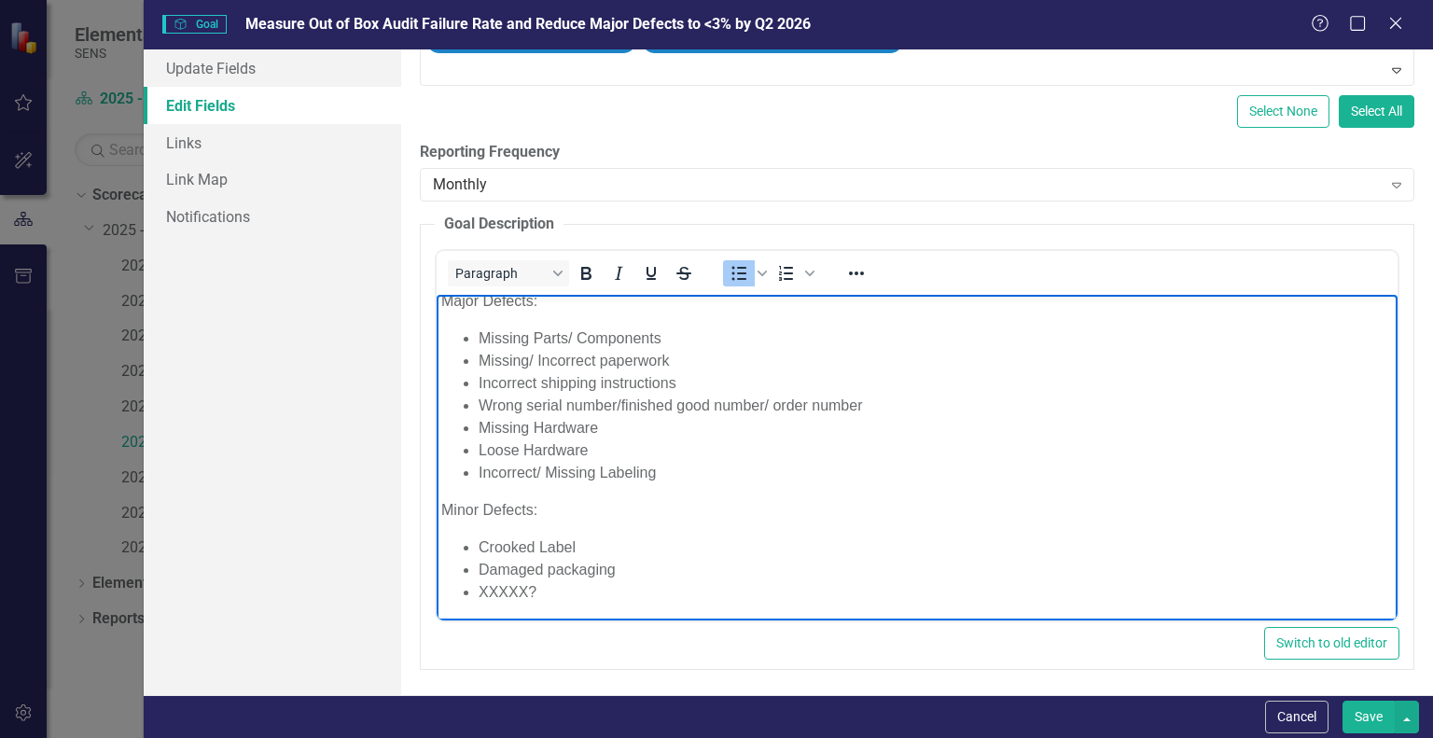
scroll to position [11, 0]
click at [535, 590] on li "XXXXX?" at bounding box center [935, 589] width 914 height 22
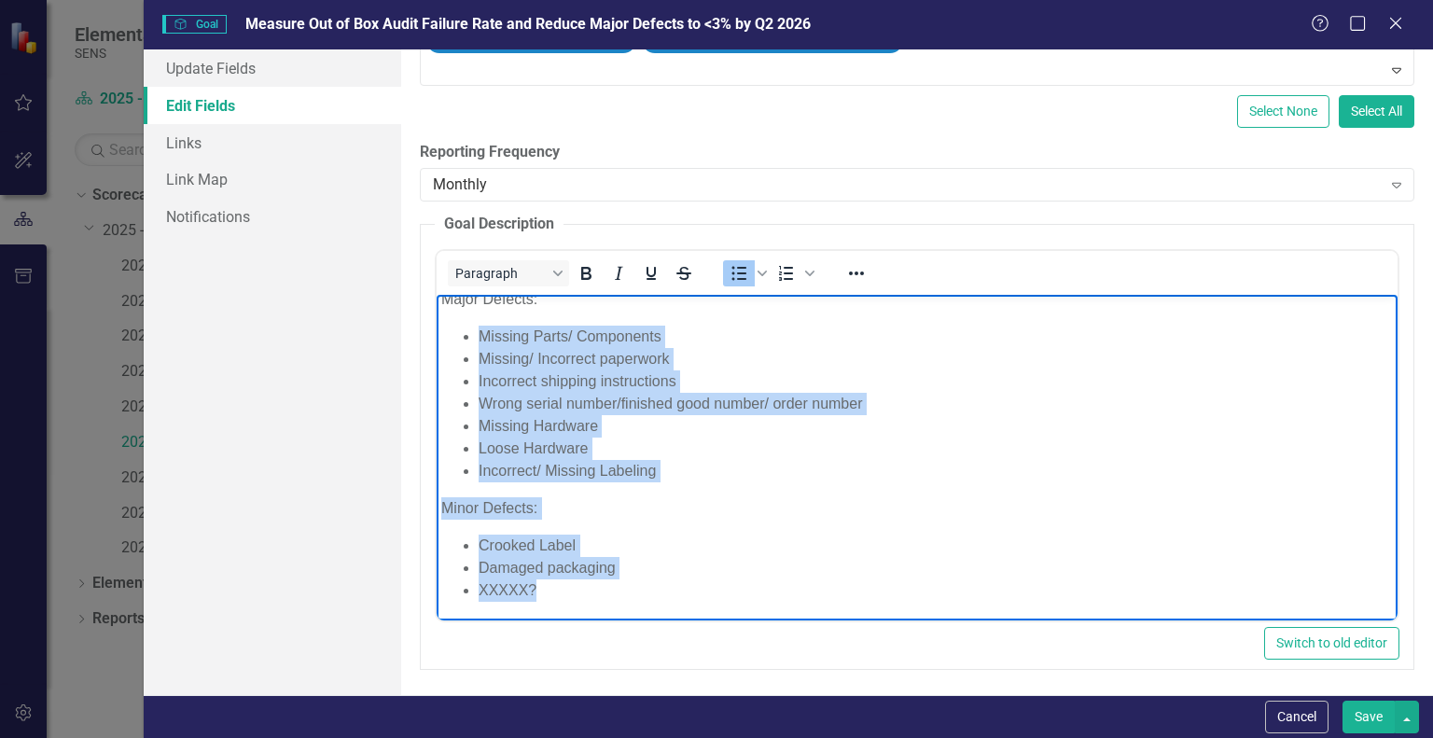
scroll to position [0, 0]
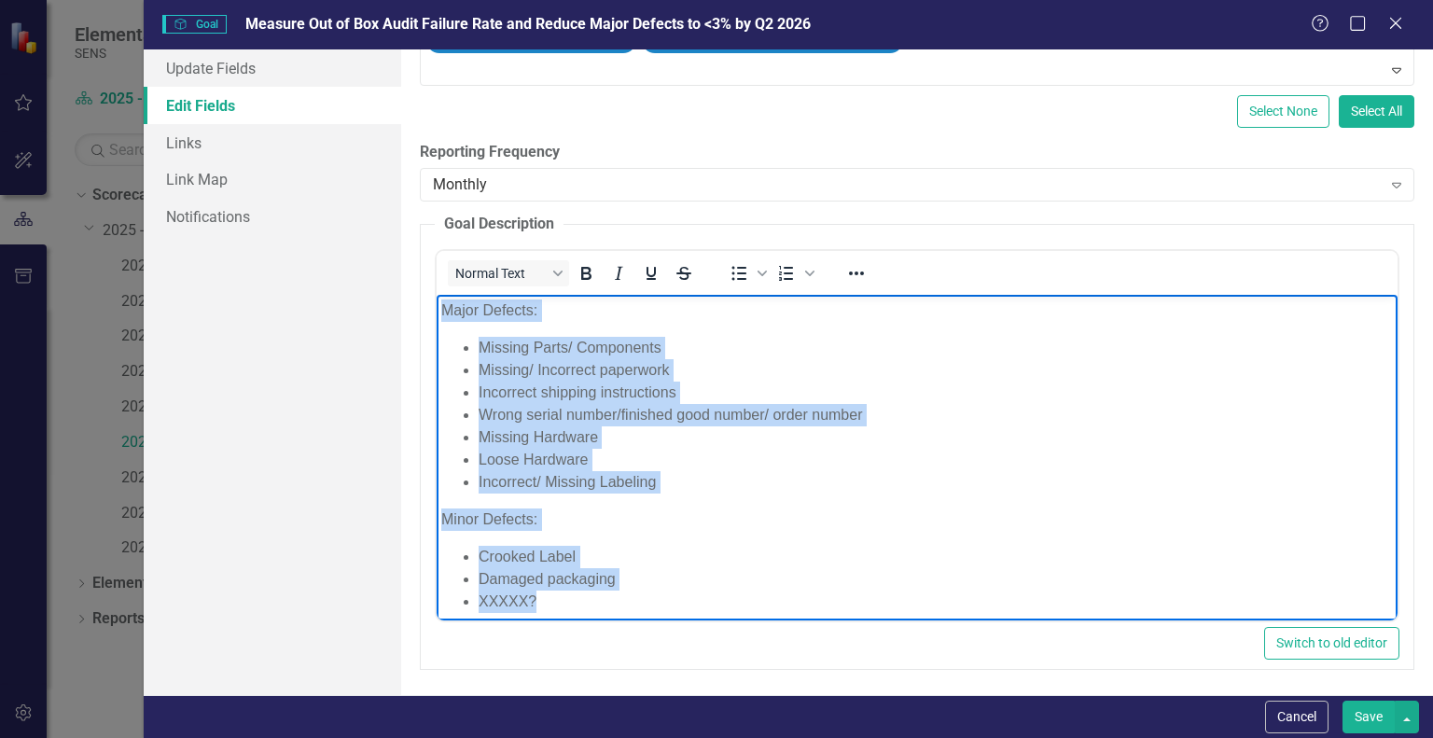
drag, startPoint x: 561, startPoint y: 592, endPoint x: 442, endPoint y: 297, distance: 318.9
click at [442, 297] on body "Major Defects: Missing Parts/ Components Missing/ Incorrect paperwork Incorrect…" at bounding box center [916, 463] width 961 height 338
paste body "Rich Text Area. Press ALT-0 for help."
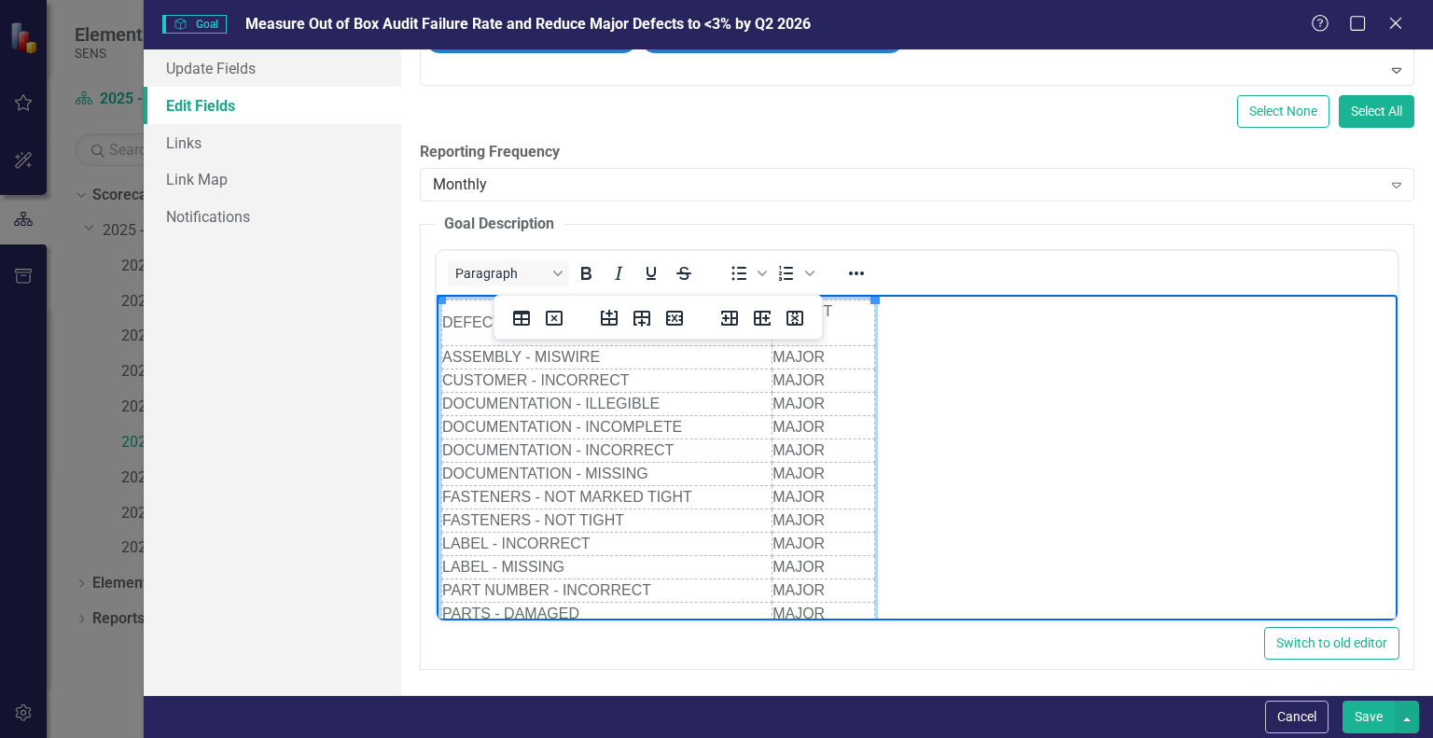
click at [947, 337] on body "DEFECT DEFECT CLASS ASSEMBLY - MISWIRE MAJOR CUSTOMER - INCORRECT MAJOR DOCUMEN…" at bounding box center [916, 660] width 961 height 732
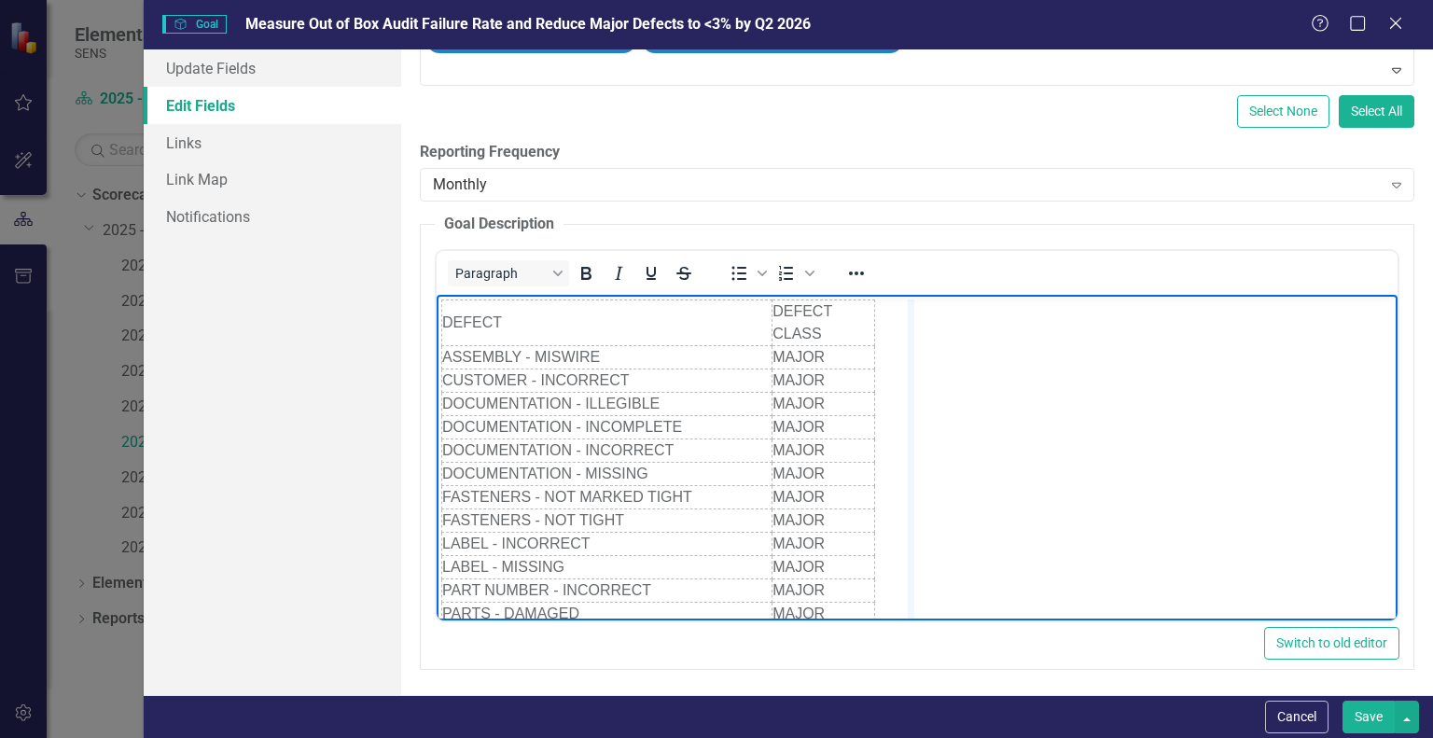
drag, startPoint x: 873, startPoint y: 321, endPoint x: 912, endPoint y: 322, distance: 39.2
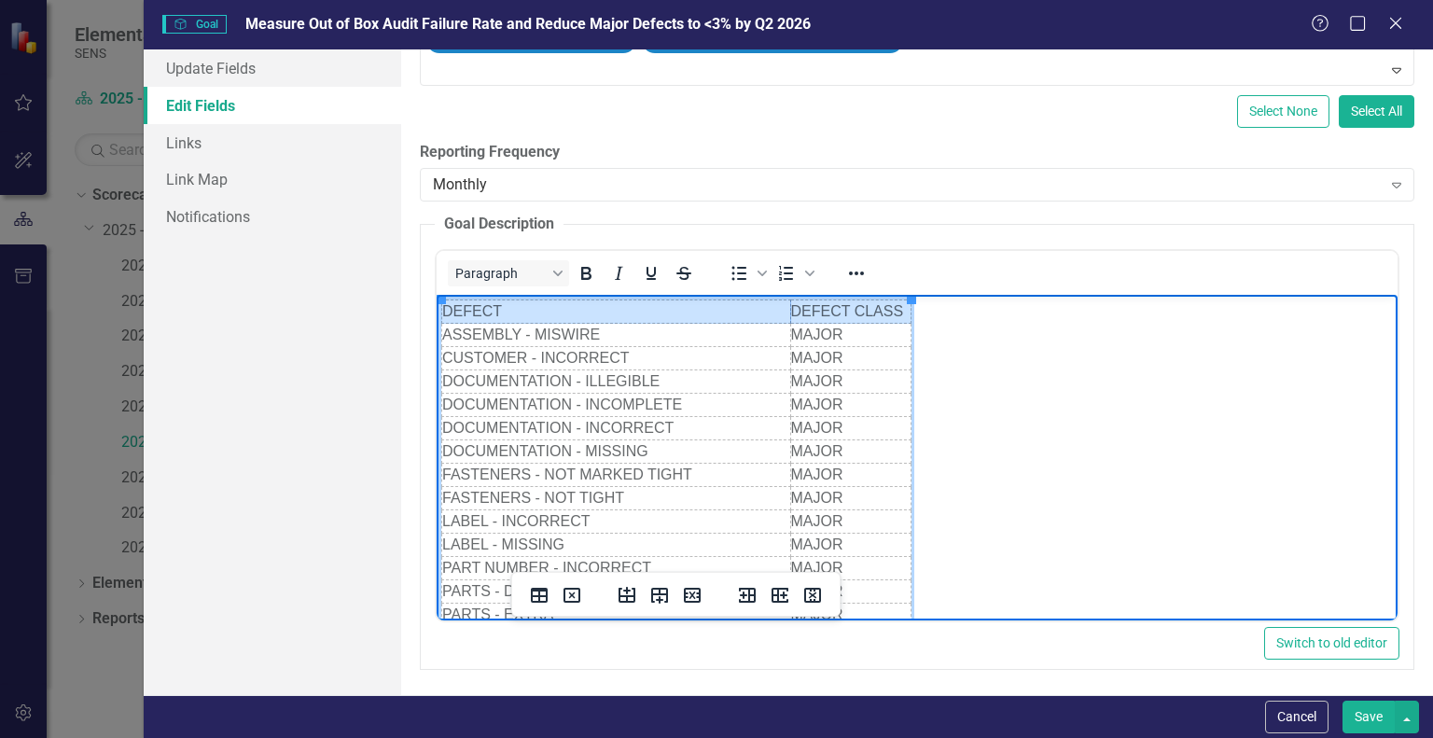
drag, startPoint x: 902, startPoint y: 310, endPoint x: 465, endPoint y: 299, distance: 436.6
click at [465, 299] on tr "DEFECT DEFECT CLASS" at bounding box center [676, 310] width 469 height 23
click at [994, 441] on body "DEFECT DEFECT CLASS ASSEMBLY - MISWIRE MAJOR CUSTOMER - INCORRECT MAJOR DOCUMEN…" at bounding box center [916, 649] width 961 height 710
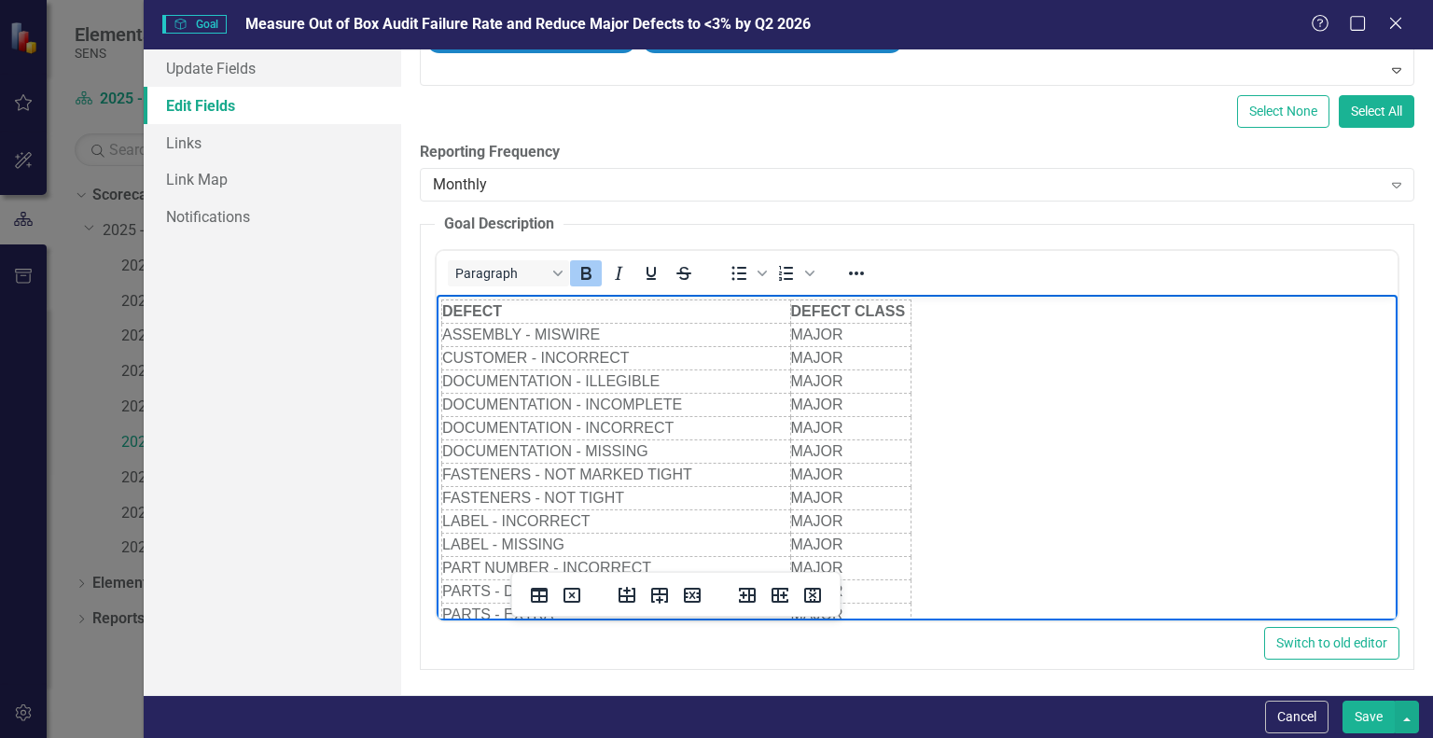
click at [443, 305] on strong "DEFECT" at bounding box center [472, 310] width 60 height 16
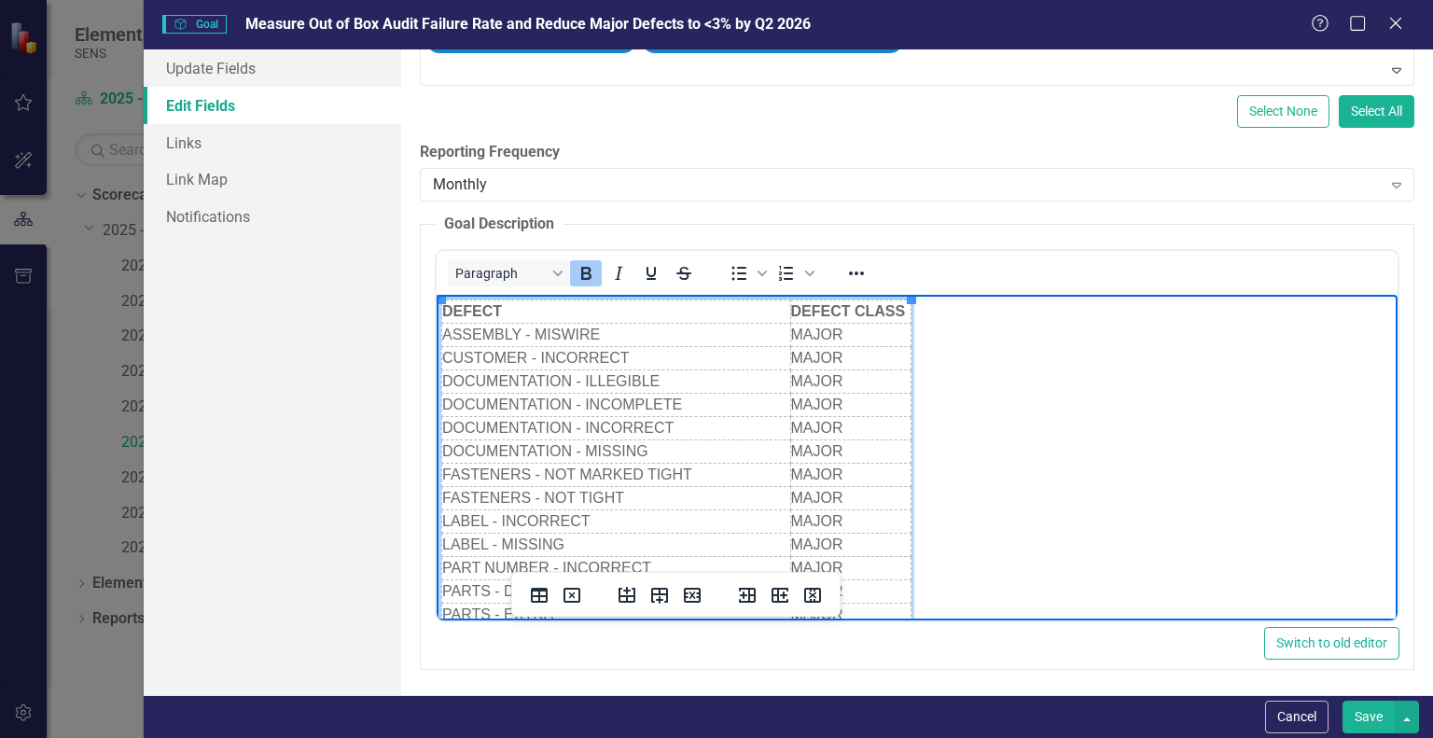
click at [1330, 439] on body "DEFECT DEFECT CLASS ASSEMBLY - MISWIRE MAJOR CUSTOMER - INCORRECT MAJOR DOCUMEN…" at bounding box center [916, 649] width 961 height 710
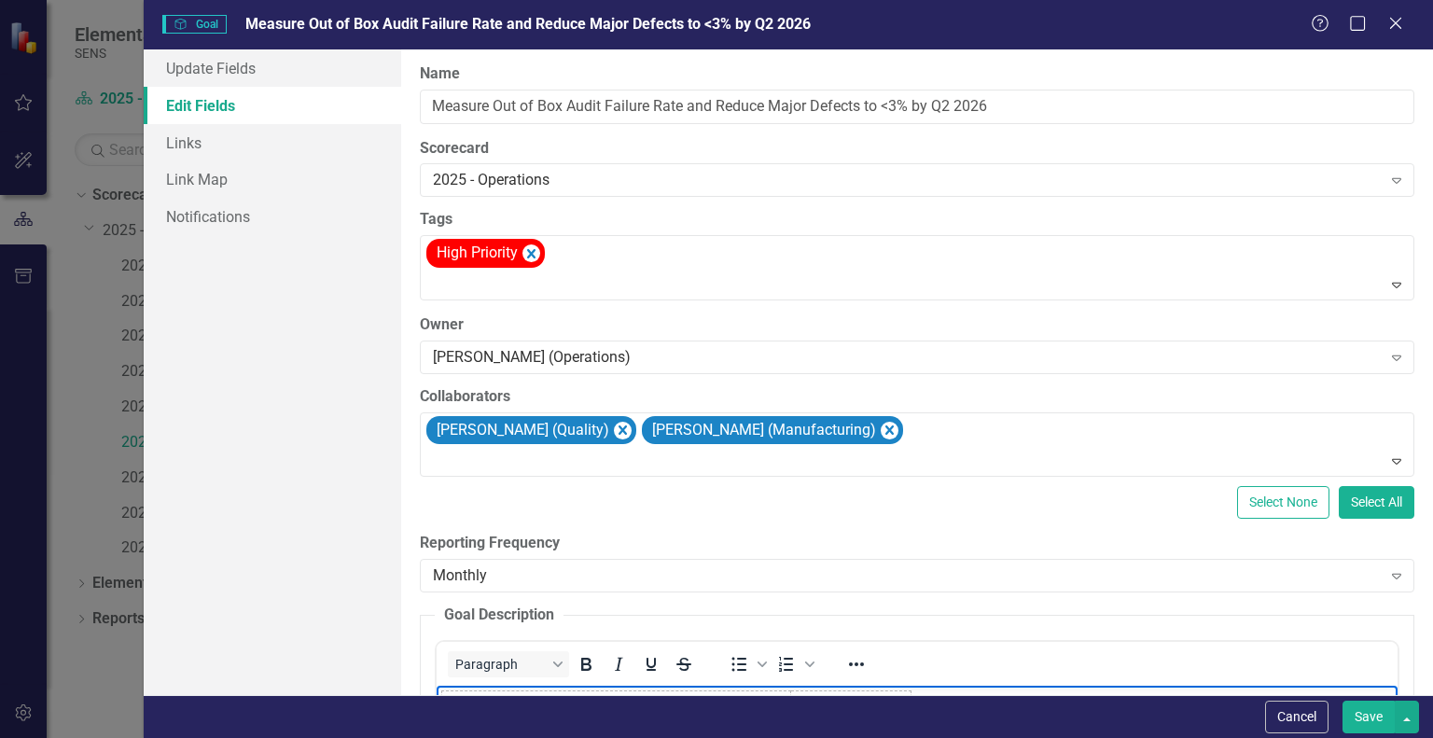
click at [1377, 716] on button "Save" at bounding box center [1368, 716] width 52 height 33
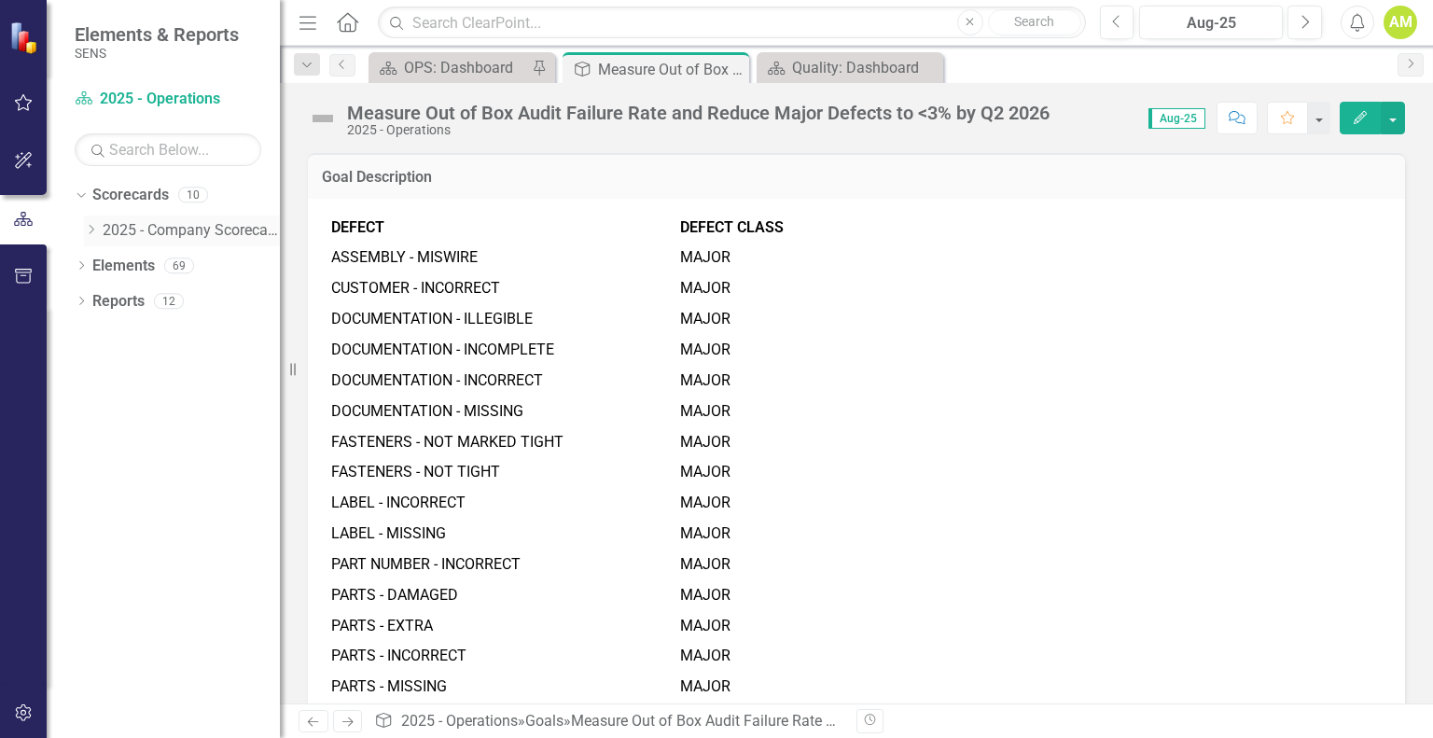
click at [92, 229] on icon "Dropdown" at bounding box center [91, 229] width 14 height 11
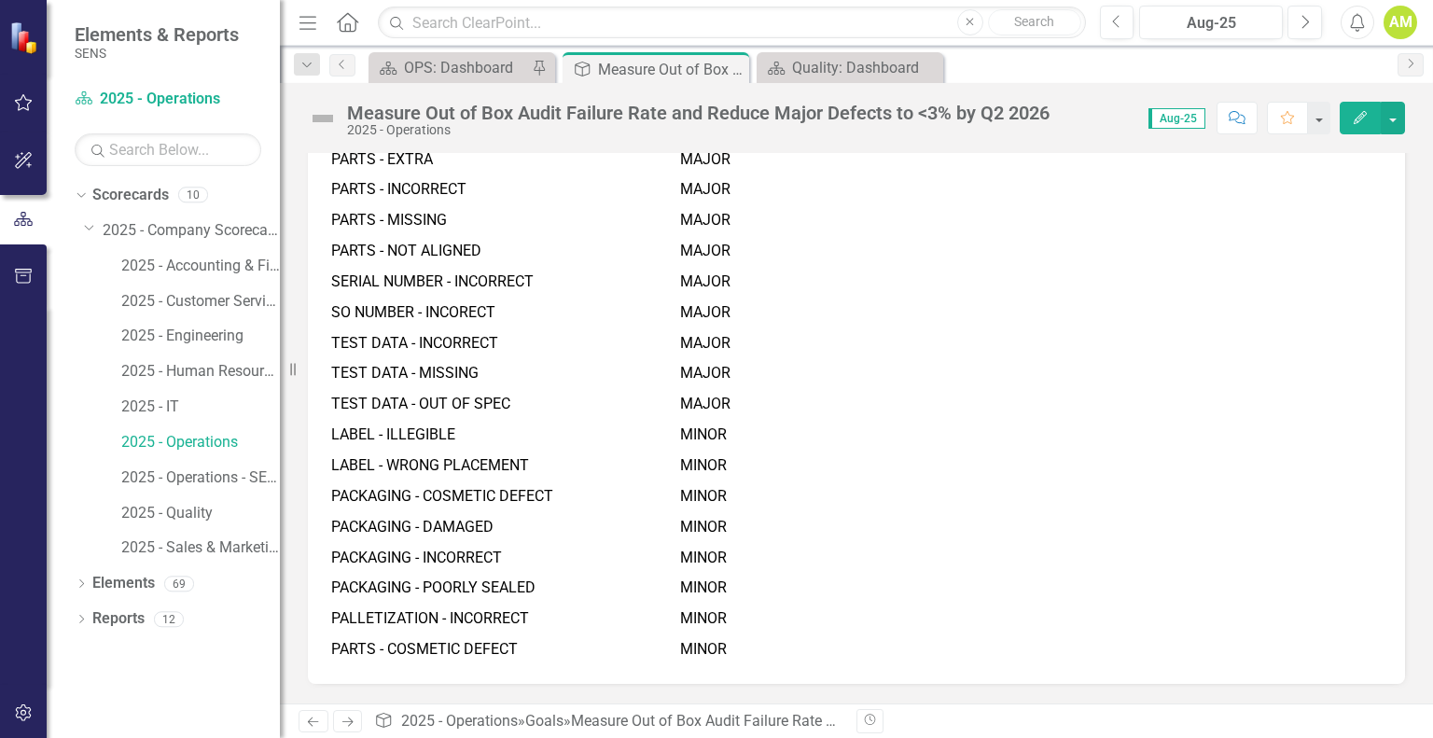
scroll to position [749, 0]
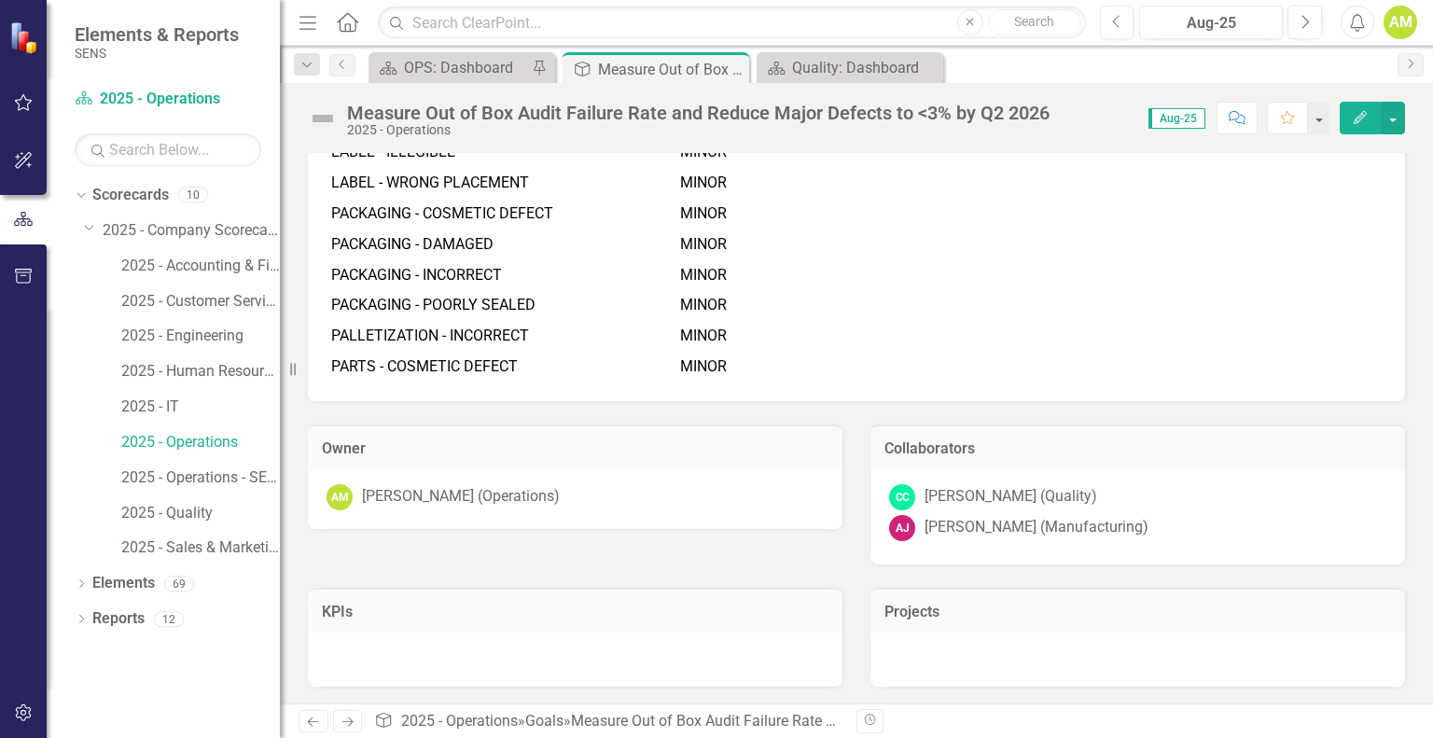
click at [377, 656] on div at bounding box center [575, 659] width 534 height 54
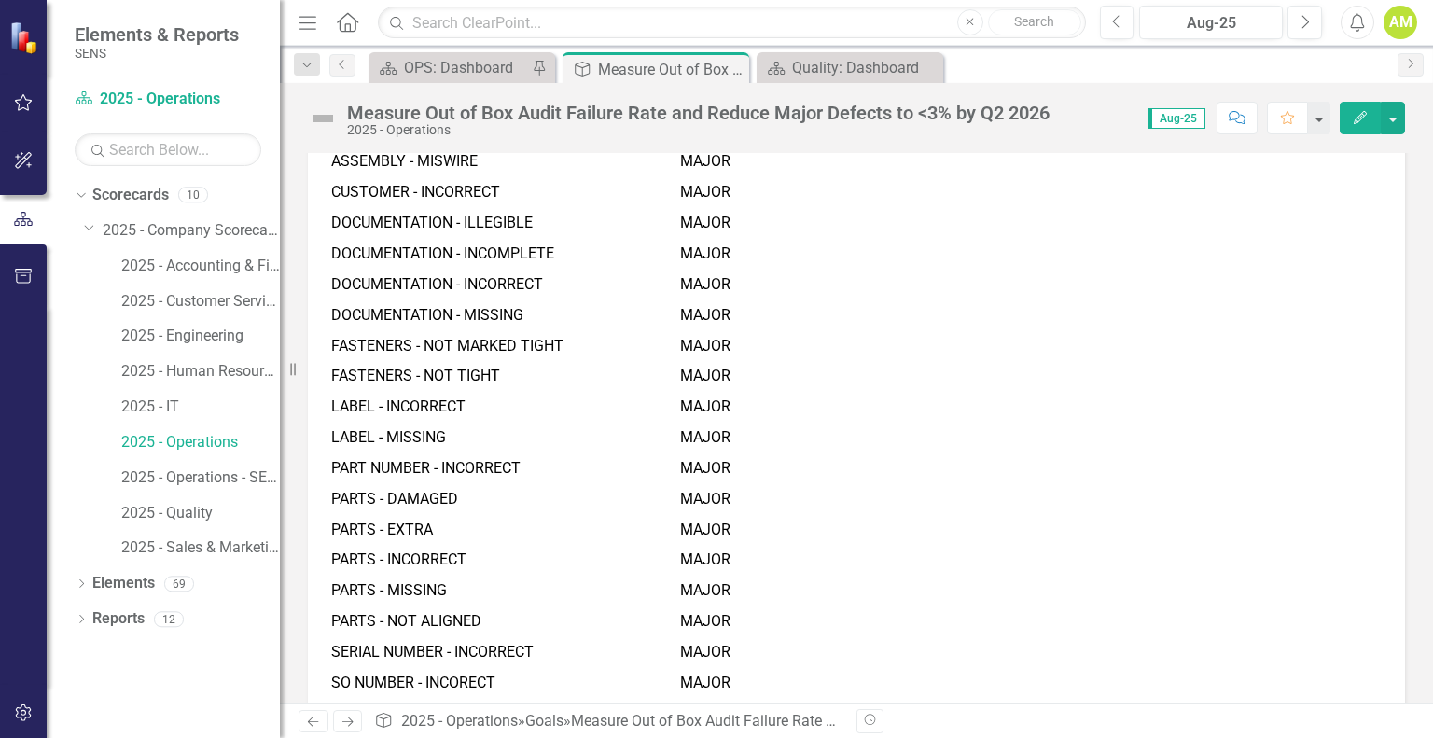
scroll to position [0, 0]
